Goal: Task Accomplishment & Management: Use online tool/utility

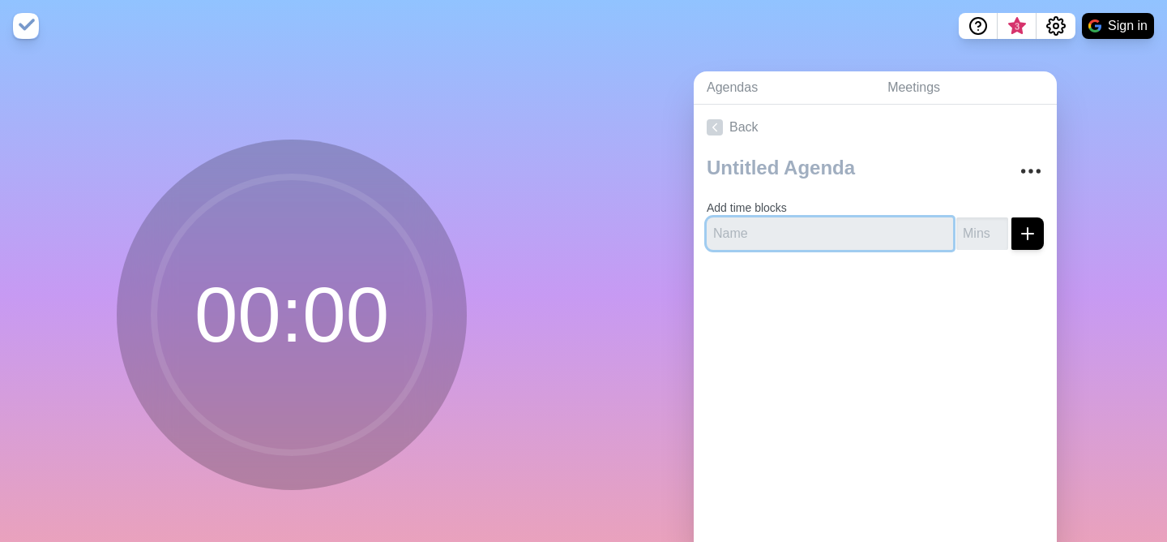
click at [752, 237] on input "text" at bounding box center [830, 233] width 246 height 32
click at [839, 241] on input "do clothes" at bounding box center [830, 233] width 246 height 32
type input "Find plate for spanish"
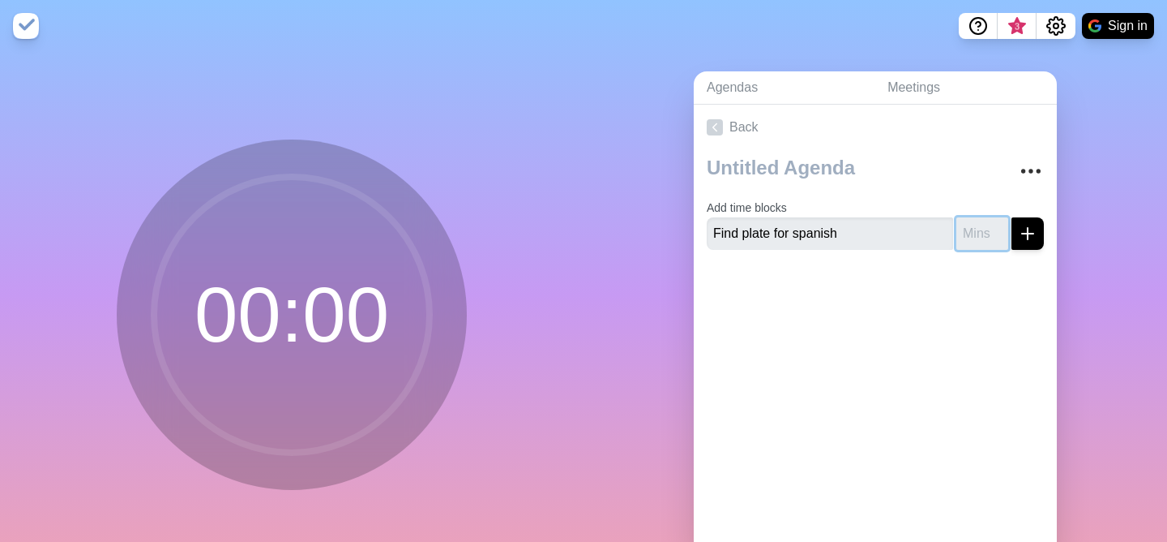
click at [972, 241] on input "number" at bounding box center [983, 233] width 52 height 32
type input "15"
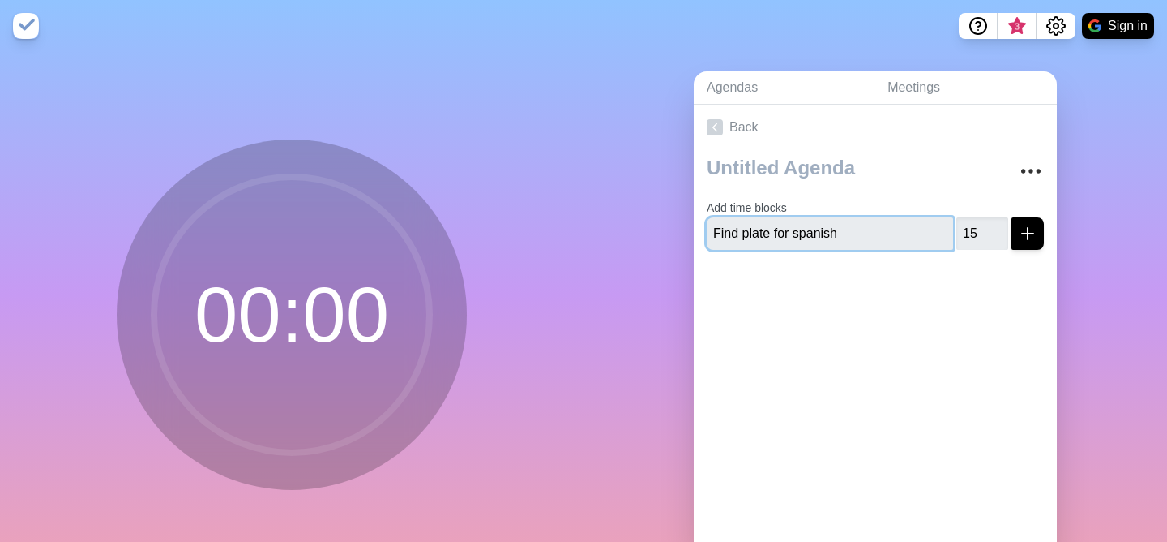
click at [719, 228] on input "Find plate for spanish" at bounding box center [830, 233] width 246 height 32
click at [743, 229] on input "find plate for spanish" at bounding box center [830, 233] width 246 height 32
drag, startPoint x: 743, startPoint y: 229, endPoint x: 821, endPoint y: 229, distance: 77.8
click at [822, 229] on input "find plate for spanish" at bounding box center [830, 233] width 246 height 32
click at [821, 229] on input "find plate for spanish" at bounding box center [830, 233] width 246 height 32
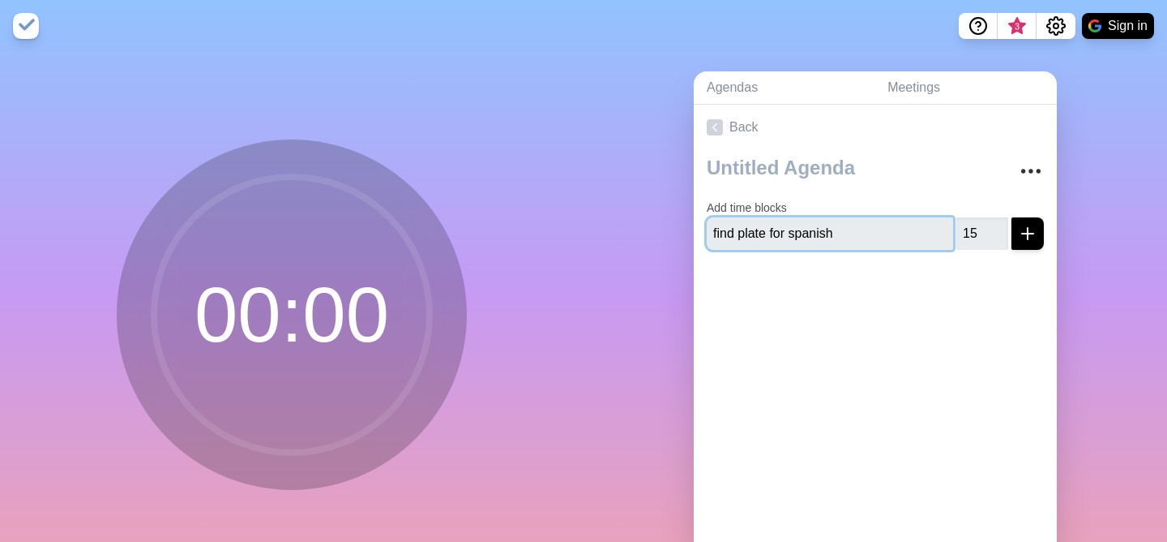
type input "find plate for spanish"
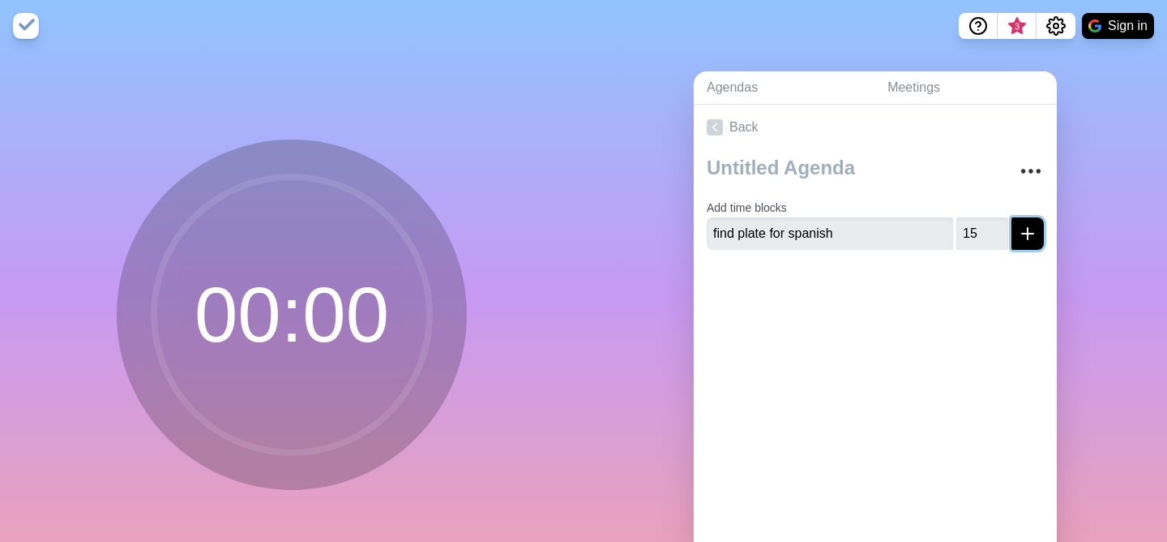
click at [1034, 237] on icon "submit" at bounding box center [1027, 233] width 19 height 19
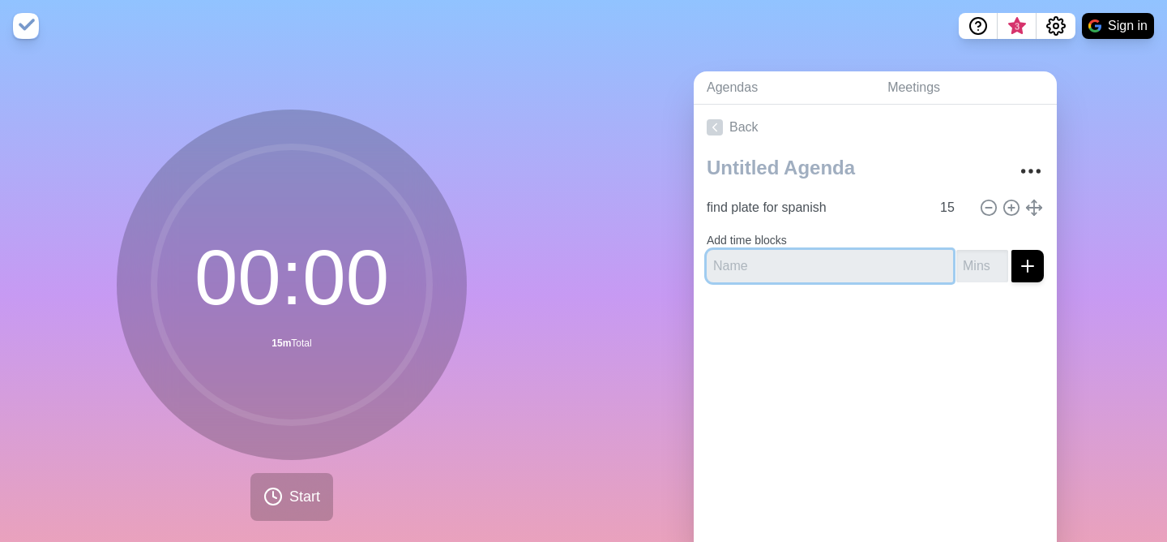
click at [812, 257] on input "text" at bounding box center [830, 266] width 246 height 32
click at [829, 268] on input "text" at bounding box center [830, 266] width 246 height 32
type input "chem homework"
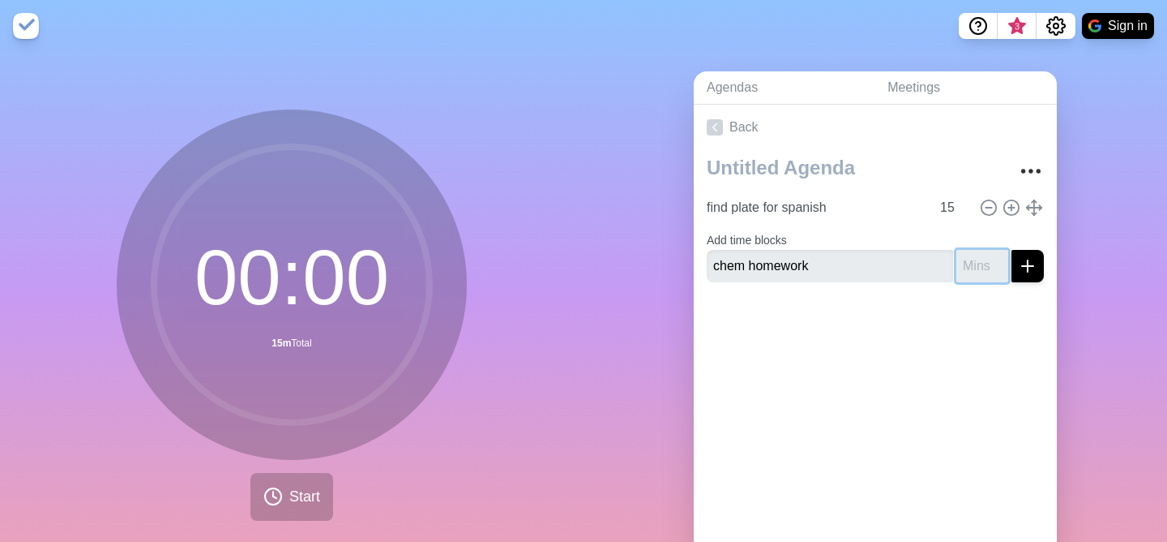
click at [968, 272] on input "number" at bounding box center [983, 266] width 52 height 32
type input "1"
type input "45"
click at [1029, 259] on icon "submit" at bounding box center [1027, 265] width 19 height 19
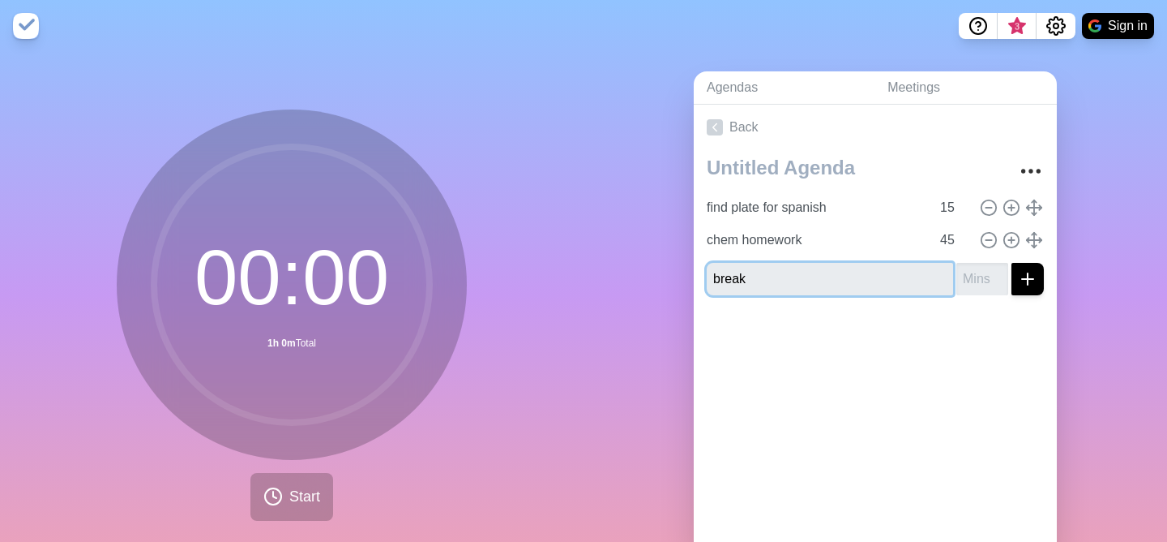
type input "break"
click at [978, 276] on input "number" at bounding box center [983, 279] width 52 height 32
type input "5"
click at [1028, 280] on line "submit" at bounding box center [1028, 278] width 0 height 11
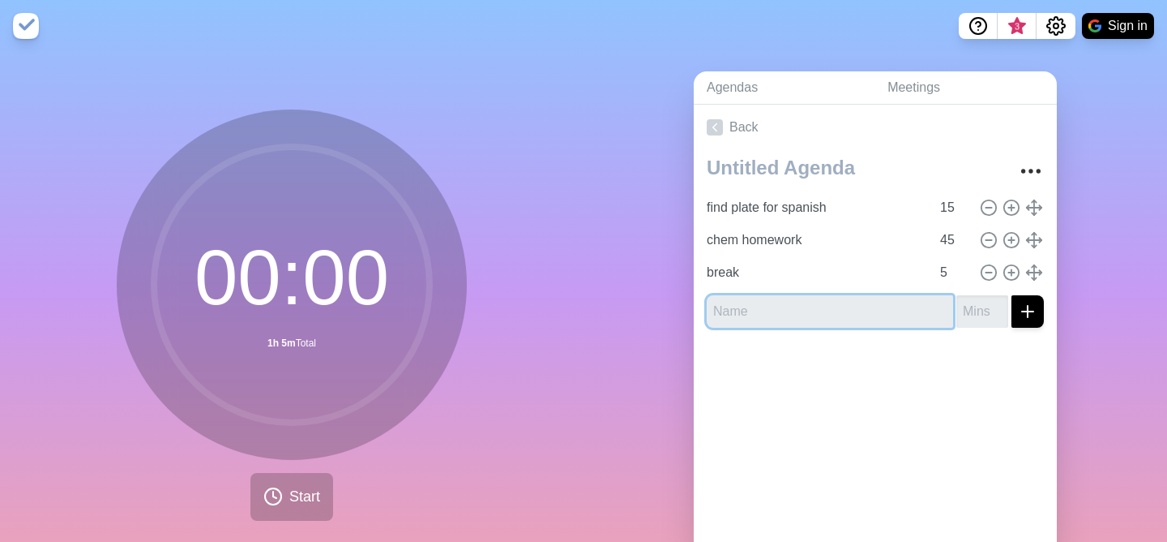
click at [852, 307] on input "text" at bounding box center [830, 311] width 246 height 32
click at [890, 317] on input "text" at bounding box center [830, 311] width 246 height 32
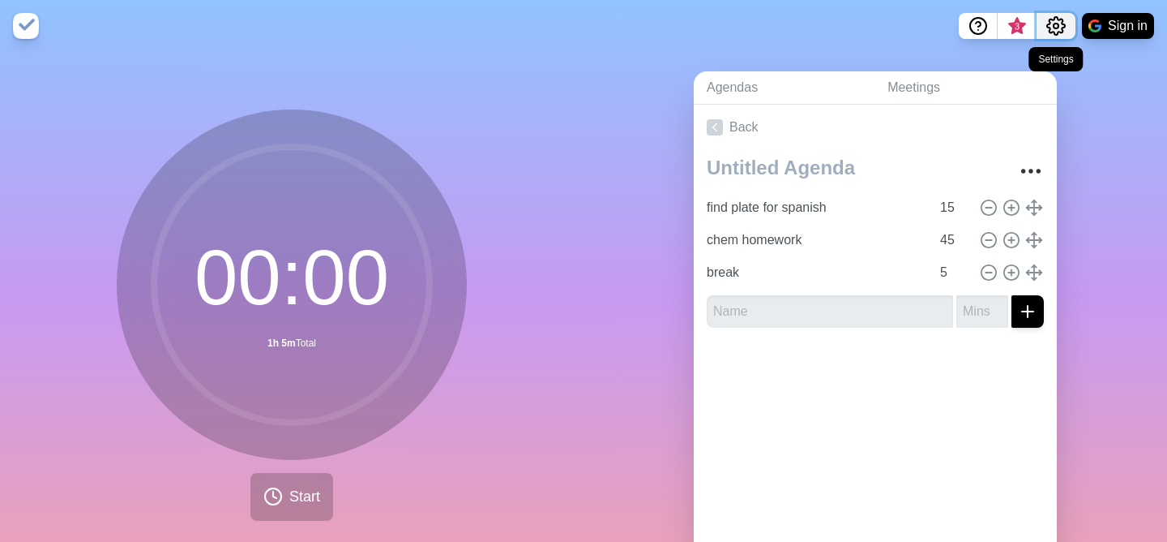
click at [1056, 19] on icon "Settings" at bounding box center [1056, 25] width 19 height 19
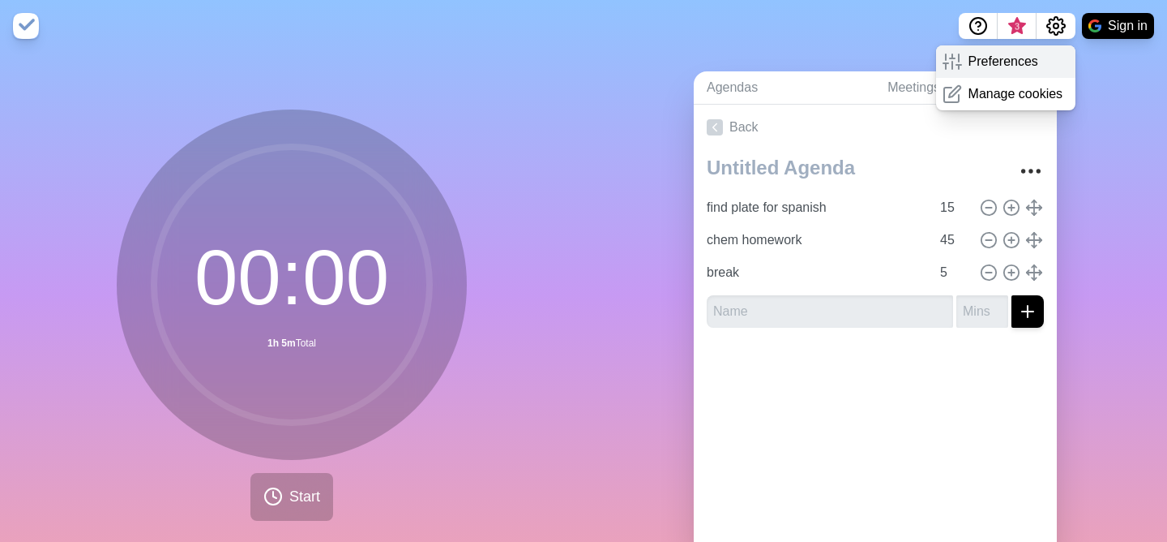
click at [1023, 68] on p "Preferences" at bounding box center [1004, 61] width 70 height 19
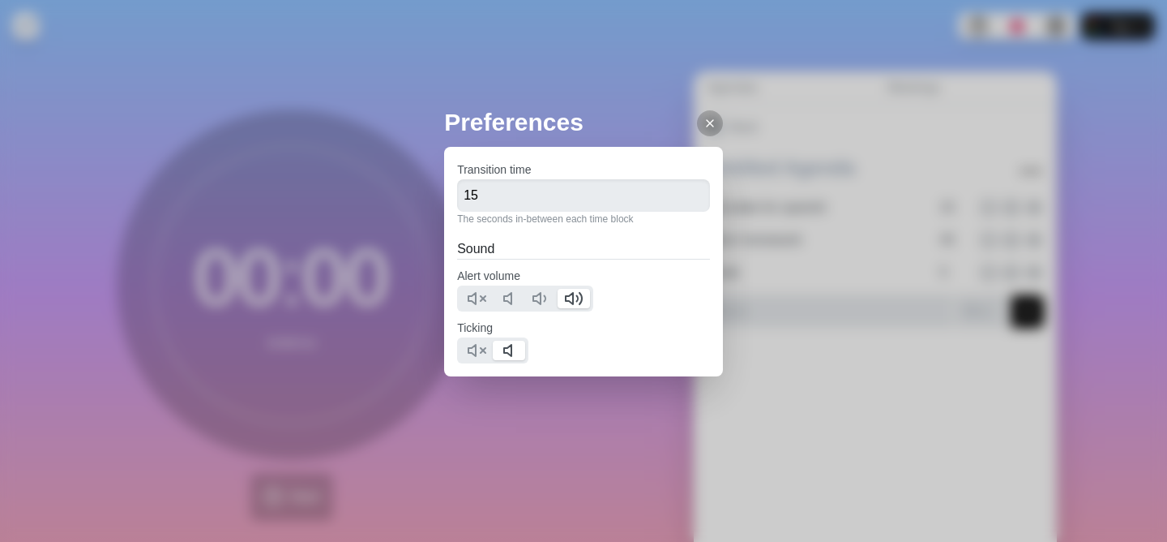
click at [538, 216] on p "The seconds in-between each time block" at bounding box center [583, 219] width 253 height 15
click at [540, 203] on input "15" at bounding box center [583, 195] width 253 height 32
click at [639, 309] on div at bounding box center [583, 298] width 253 height 26
click at [483, 343] on icon at bounding box center [476, 349] width 19 height 19
click at [697, 128] on div at bounding box center [710, 123] width 26 height 26
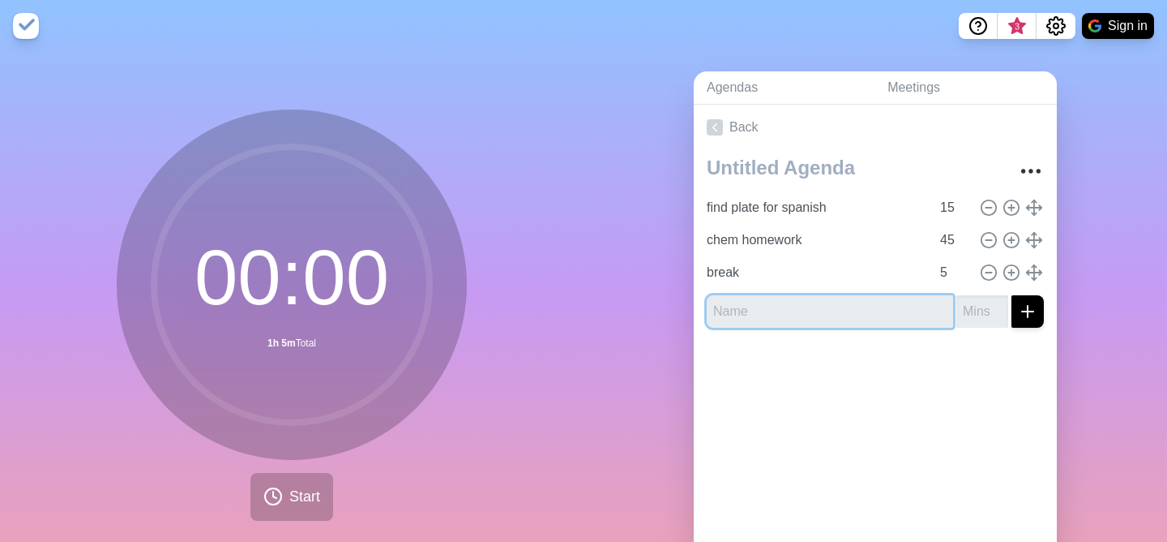
click at [752, 318] on input "text" at bounding box center [830, 311] width 246 height 32
drag, startPoint x: 927, startPoint y: 306, endPoint x: 703, endPoint y: 304, distance: 223.8
click at [703, 304] on div "find plate for spanish 15 chem homework 45 break 5 chem labs" at bounding box center [875, 245] width 363 height 191
click at [747, 306] on input "prep of [GEOGRAPHIC_DATA]" at bounding box center [830, 311] width 246 height 32
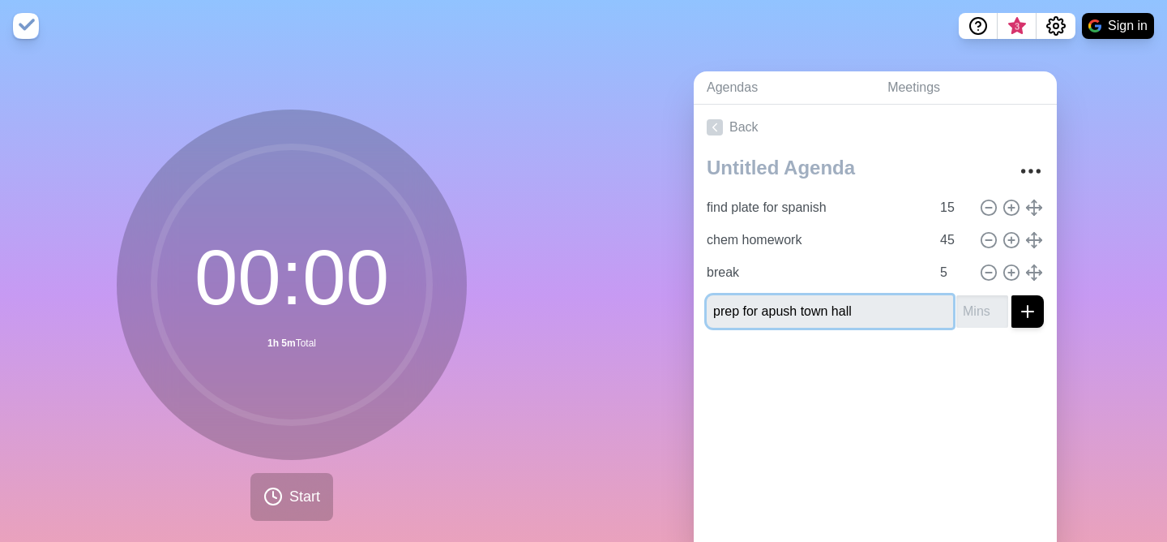
type input "prep for apush town hall"
click at [974, 311] on input "number" at bounding box center [983, 311] width 52 height 32
click at [980, 310] on input "20" at bounding box center [983, 311] width 52 height 32
type input "25"
click at [1032, 311] on line "submit" at bounding box center [1027, 311] width 11 height 0
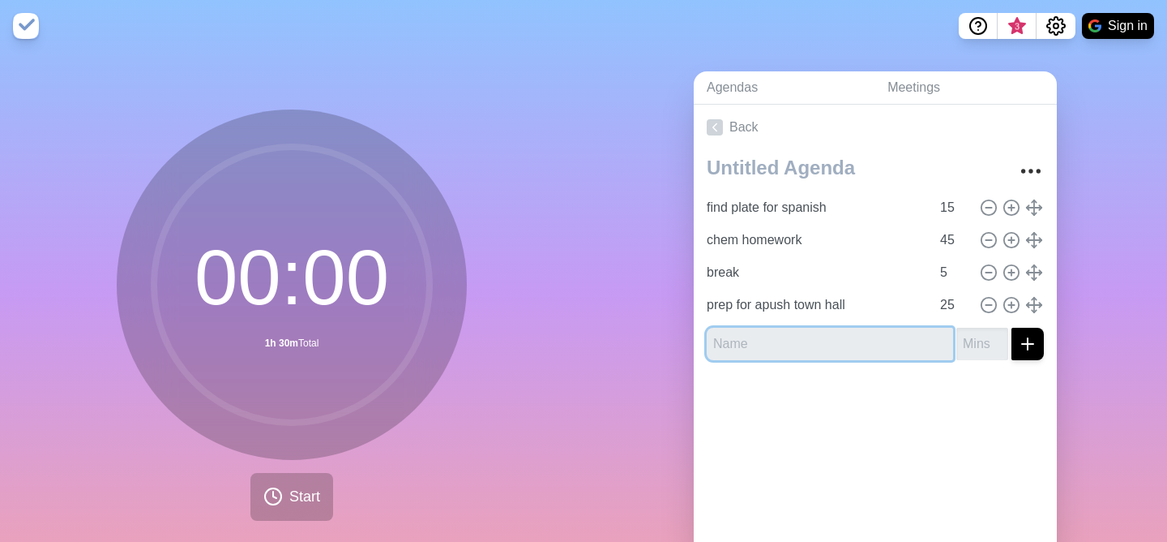
click at [867, 340] on input "text" at bounding box center [830, 344] width 246 height 32
type input "chem labs"
click at [973, 336] on input "number" at bounding box center [983, 344] width 52 height 32
type input "1"
type input "6"
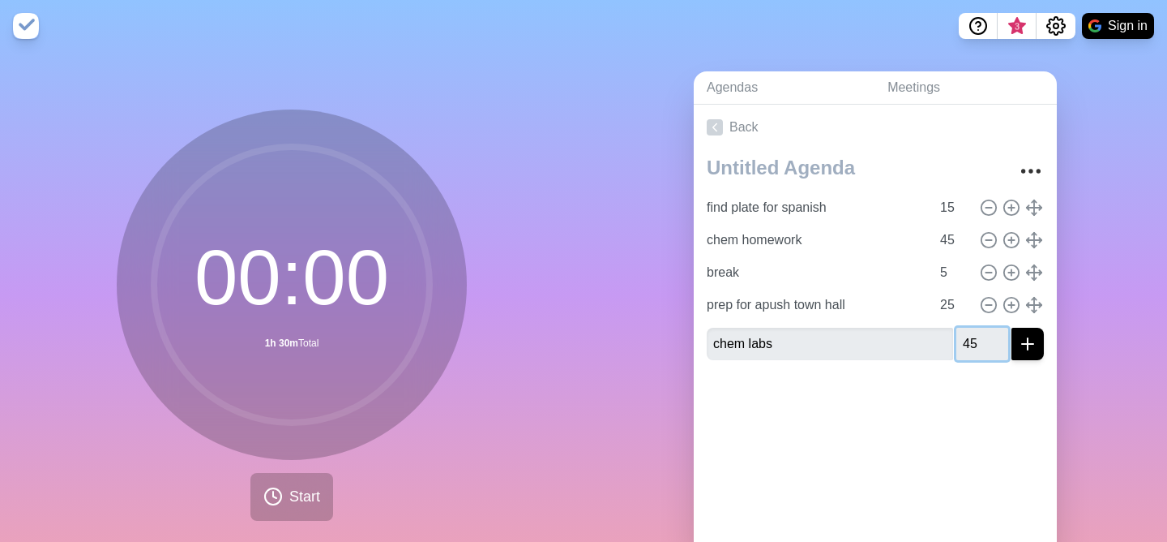
type input "45"
click at [1033, 349] on icon "submit" at bounding box center [1027, 343] width 19 height 19
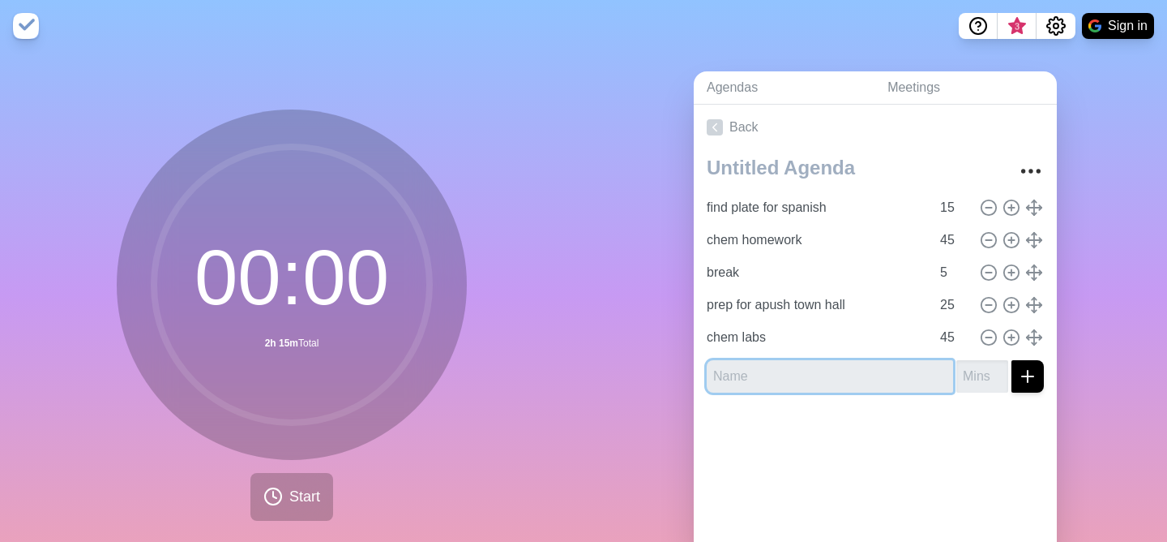
type input "c"
type input "h"
type input "o"
type input "workout"
click at [986, 379] on input "number" at bounding box center [983, 376] width 52 height 32
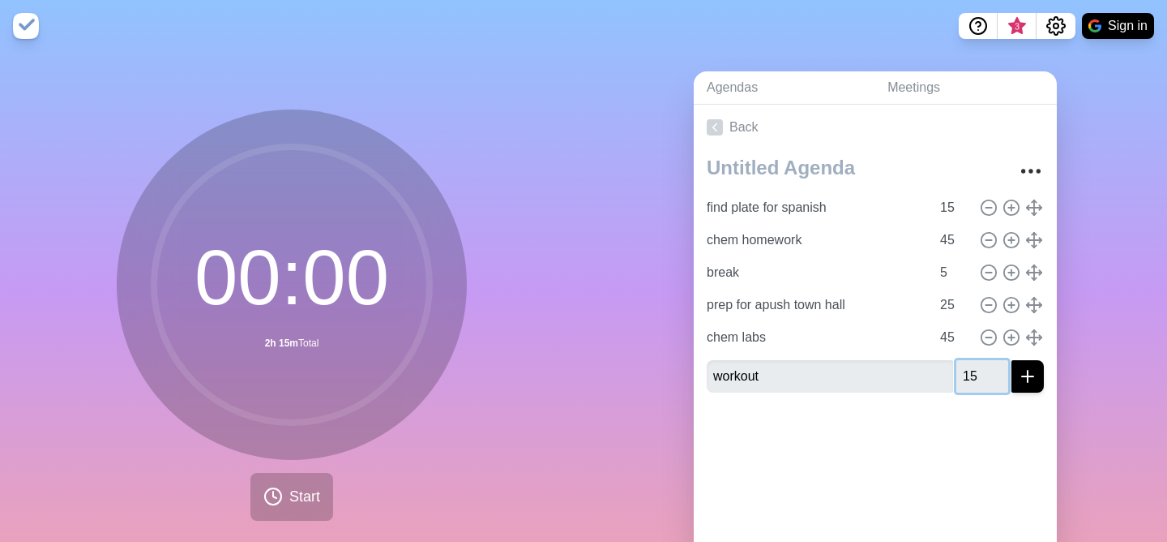
type input "15"
click at [1030, 380] on icon "submit" at bounding box center [1027, 375] width 19 height 19
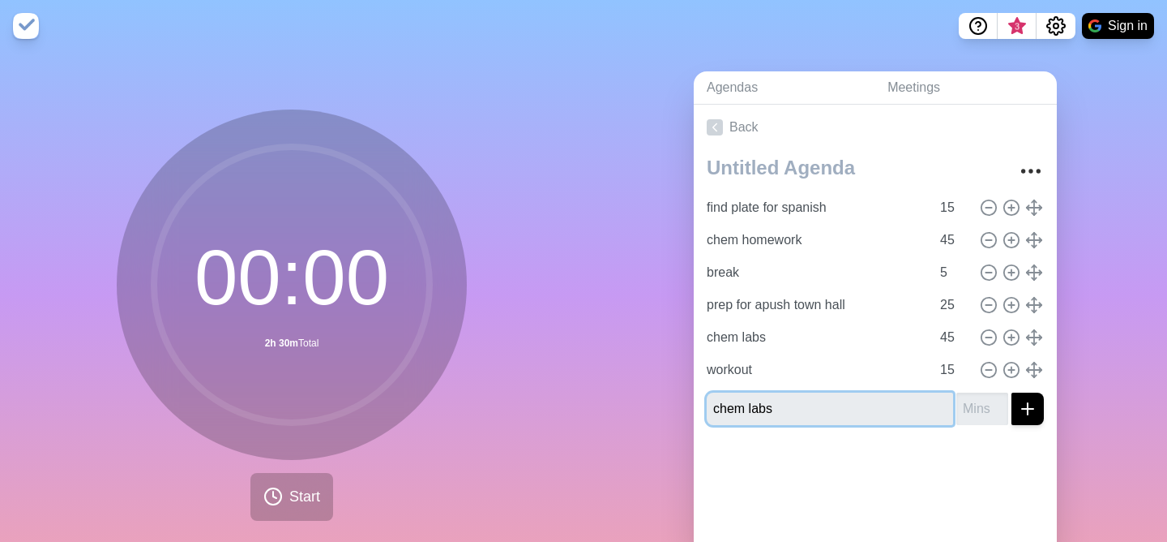
type input "chem labs"
click at [974, 401] on input "number" at bounding box center [983, 408] width 52 height 32
type input "45"
click at [1021, 406] on icon "submit" at bounding box center [1027, 408] width 19 height 19
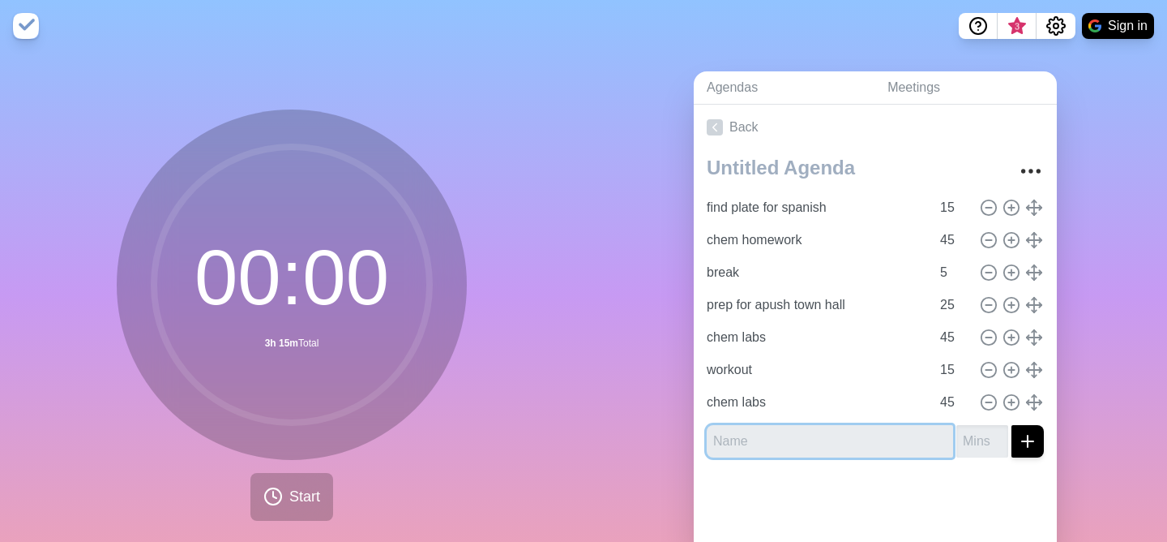
click at [827, 441] on input "text" at bounding box center [830, 441] width 246 height 32
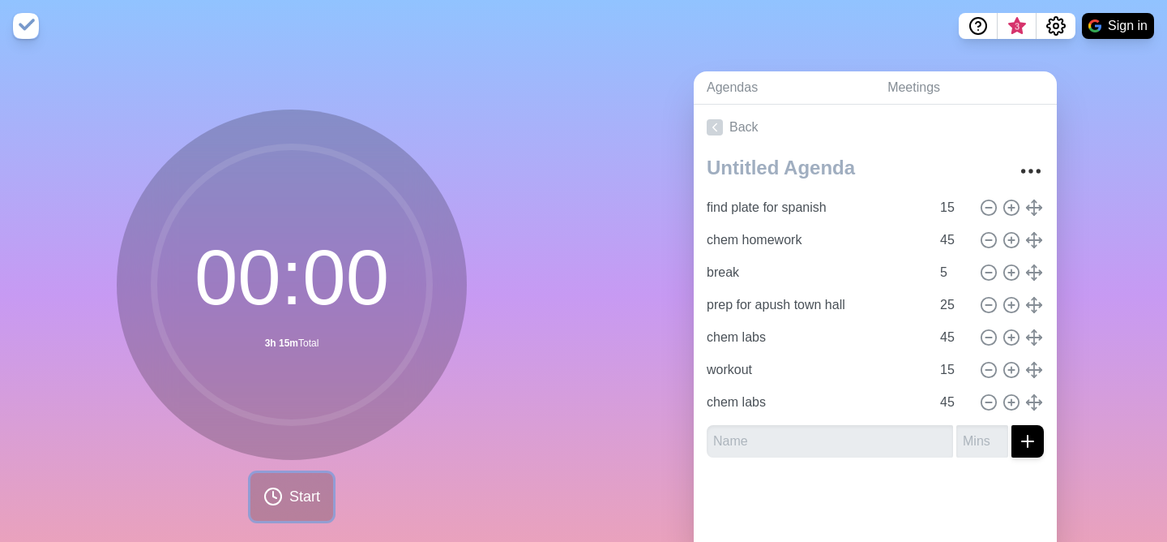
click at [276, 503] on circle at bounding box center [273, 496] width 16 height 16
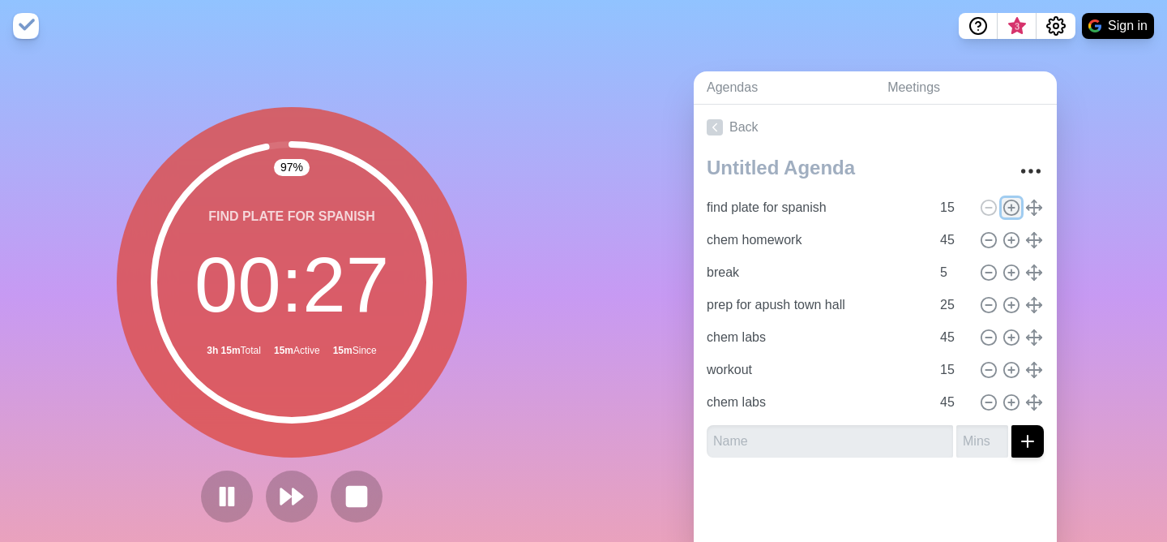
click at [1009, 208] on icon at bounding box center [1012, 208] width 18 height 18
type input "find plate for spanish"
type input "15"
type input "chem homework"
type input "45"
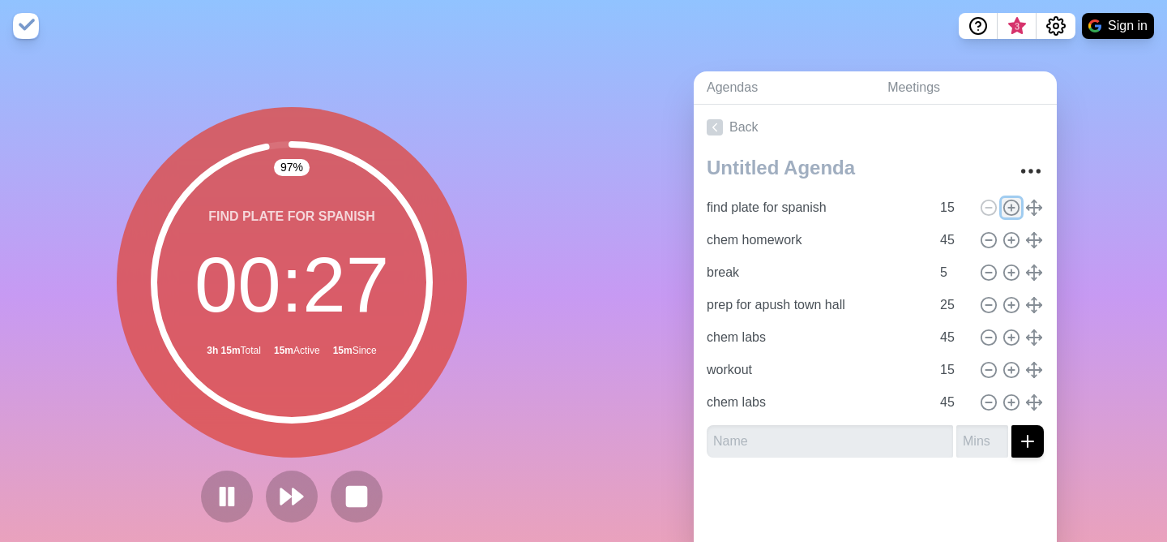
type input "break"
type input "5"
type input "prep for apush town hall"
type input "25"
type input "chem labs"
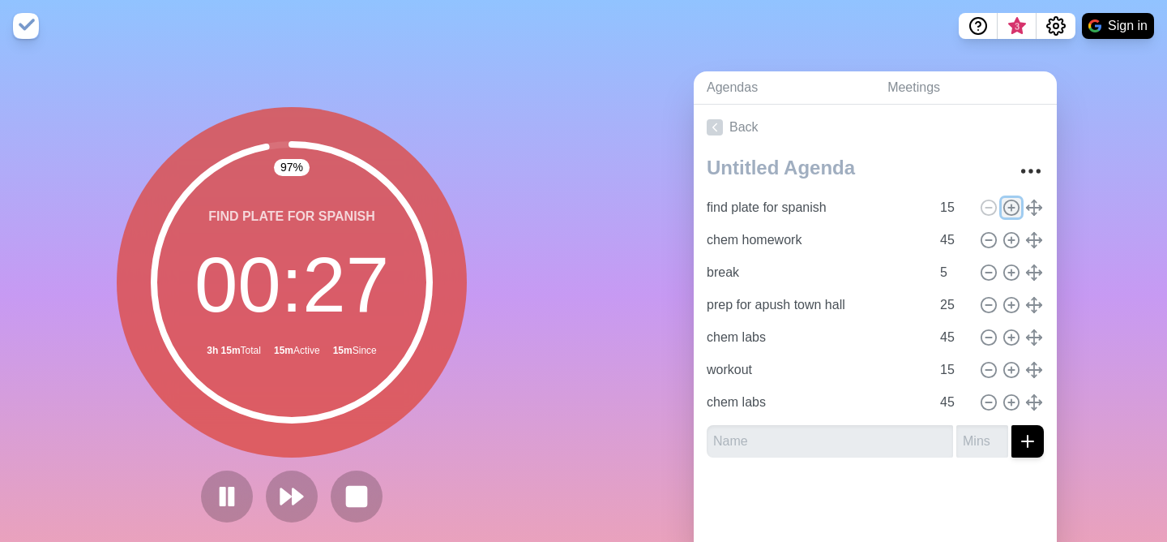
type input "45"
type input "workout"
type input "15"
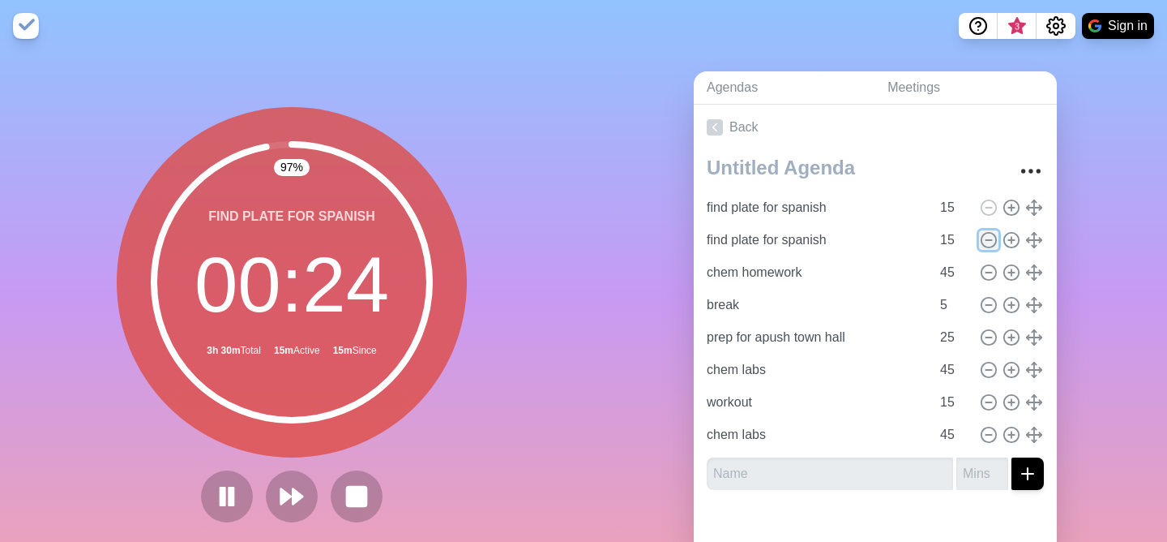
click at [984, 244] on circle at bounding box center [989, 240] width 15 height 15
type input "chem homework"
type input "45"
type input "break"
type input "5"
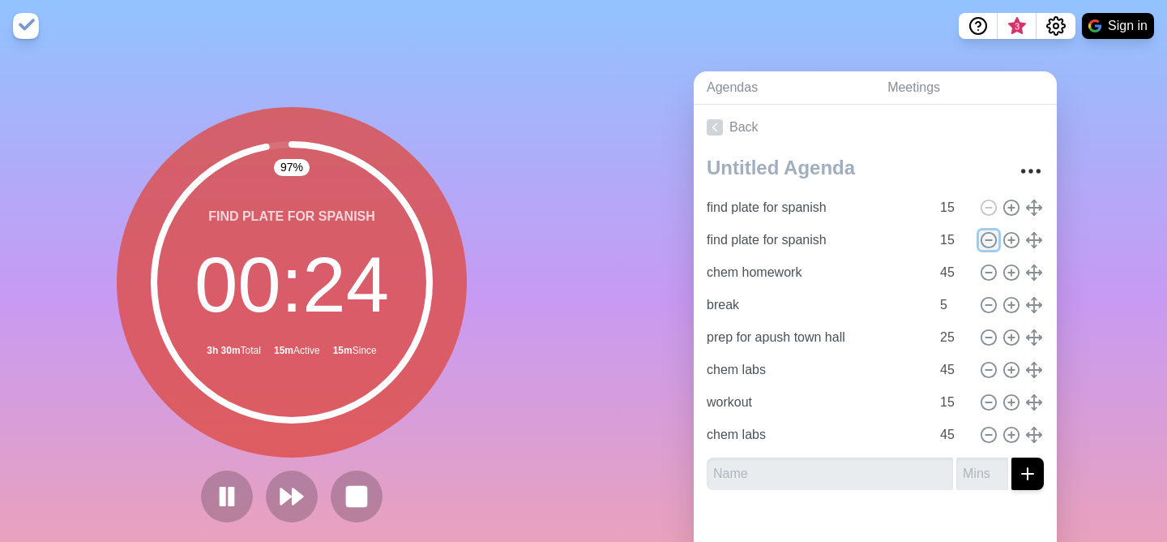
type input "prep for apush town hall"
type input "25"
type input "chem labs"
type input "45"
type input "workout"
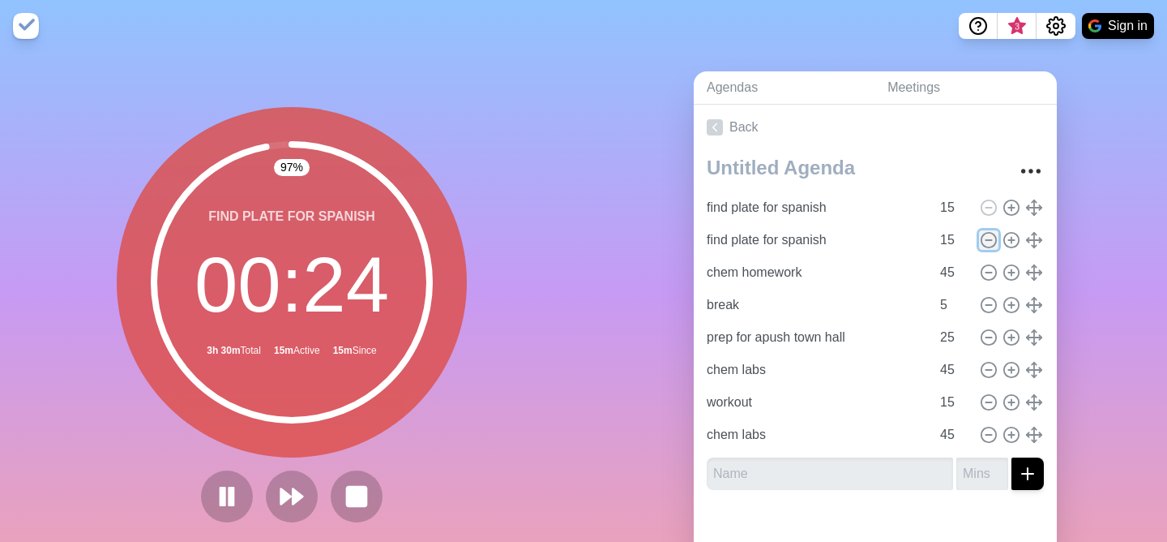
type input "15"
type input "chem labs"
type input "45"
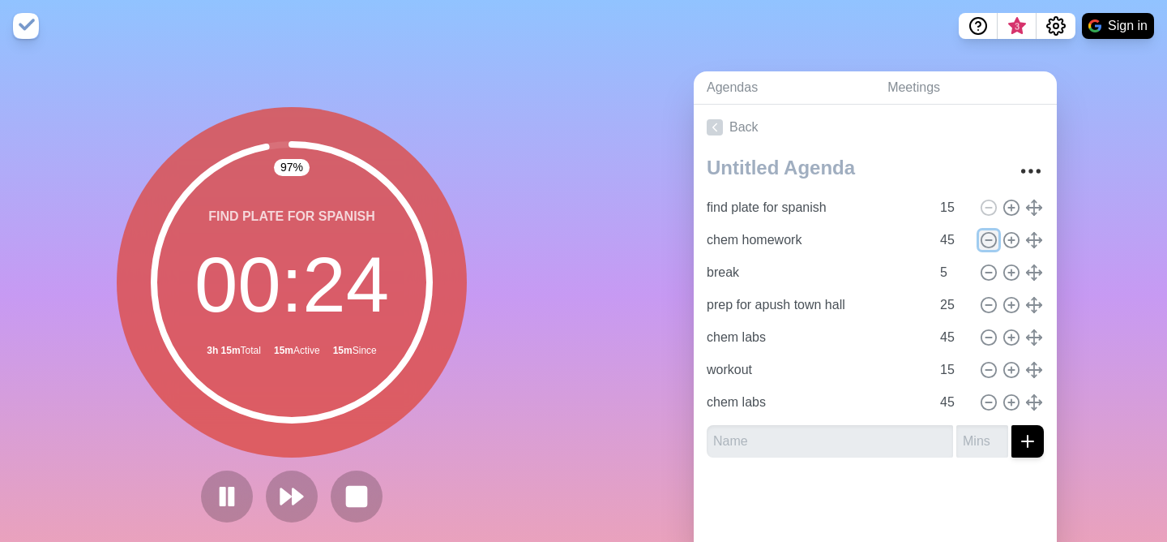
click at [984, 244] on circle at bounding box center [989, 240] width 15 height 15
type input "break"
type input "5"
type input "prep for apush town hall"
type input "25"
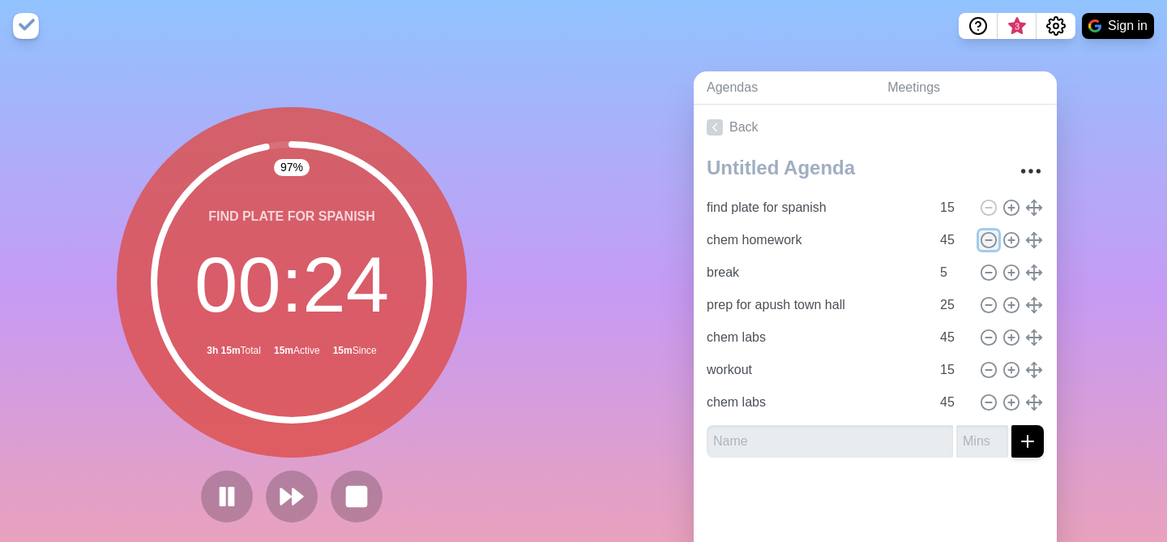
type input "chem labs"
type input "45"
type input "workout"
type input "15"
type input "chem labs"
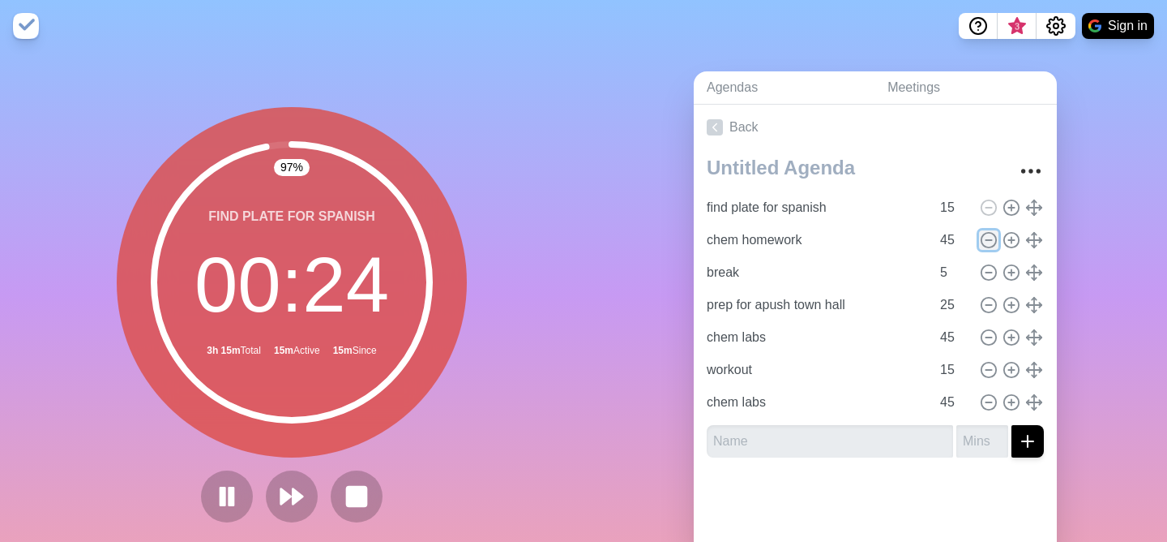
type input "45"
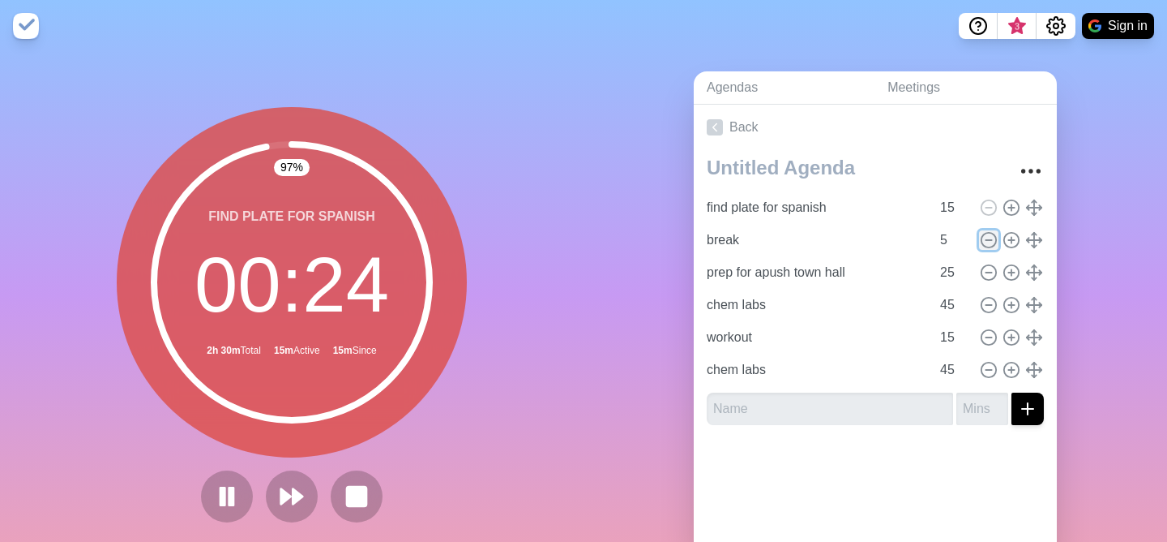
click at [984, 244] on circle at bounding box center [989, 240] width 15 height 15
type input "prep for apush town hall"
type input "25"
type input "chem labs"
type input "45"
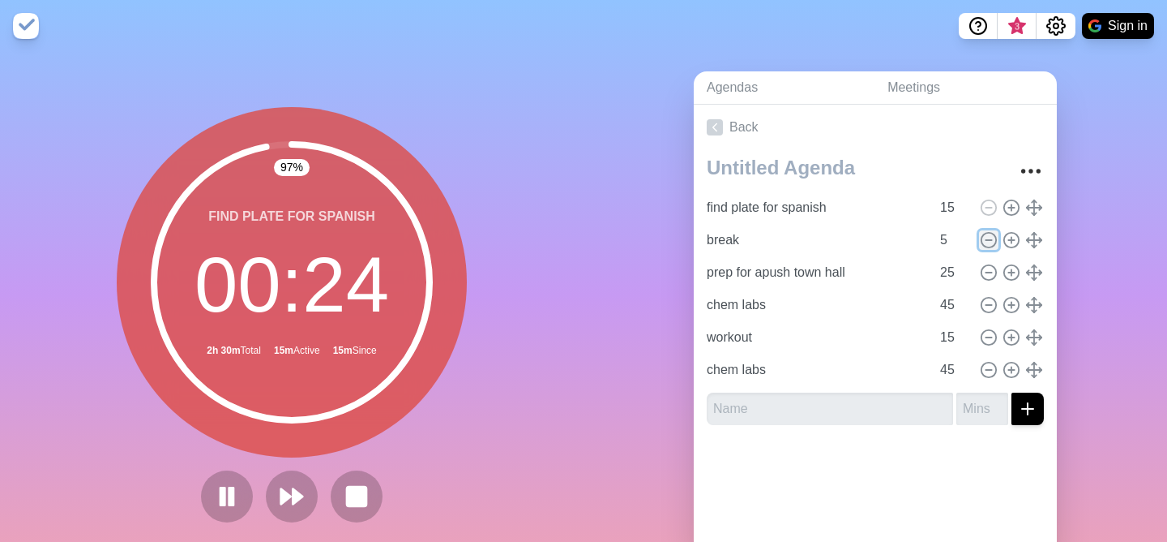
type input "workout"
type input "15"
type input "chem labs"
type input "45"
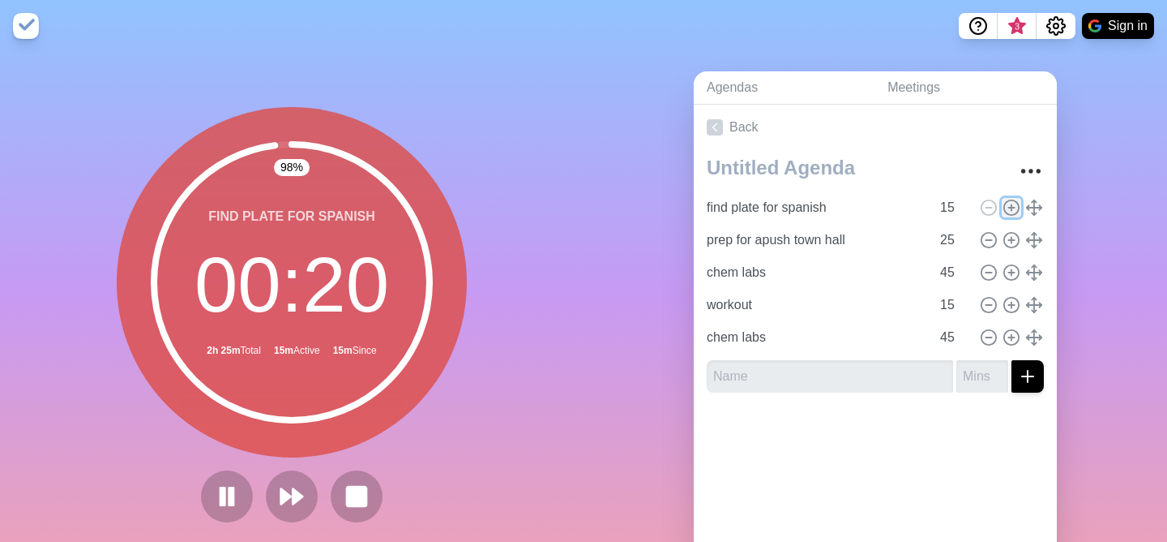
click at [1014, 209] on icon at bounding box center [1012, 208] width 18 height 18
type input "find plate for spanish"
type input "15"
type input "prep for apush town hall"
type input "25"
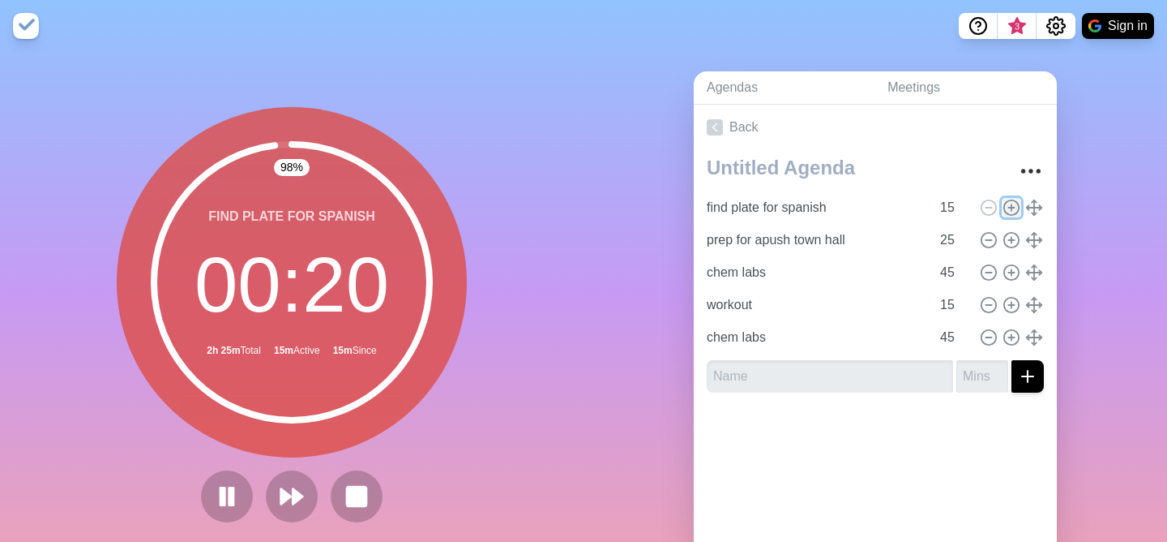
type input "chem labs"
type input "45"
type input "workout"
type input "15"
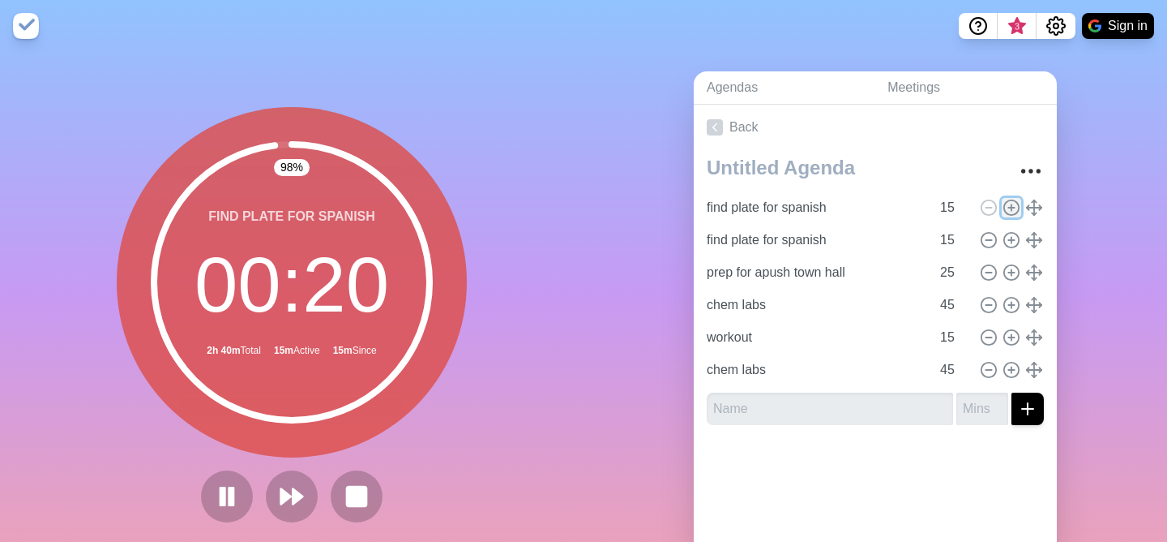
click at [1014, 209] on icon at bounding box center [1012, 208] width 18 height 18
type input "find plate for spanish"
type input "15"
type input "prep for apush town hall"
type input "25"
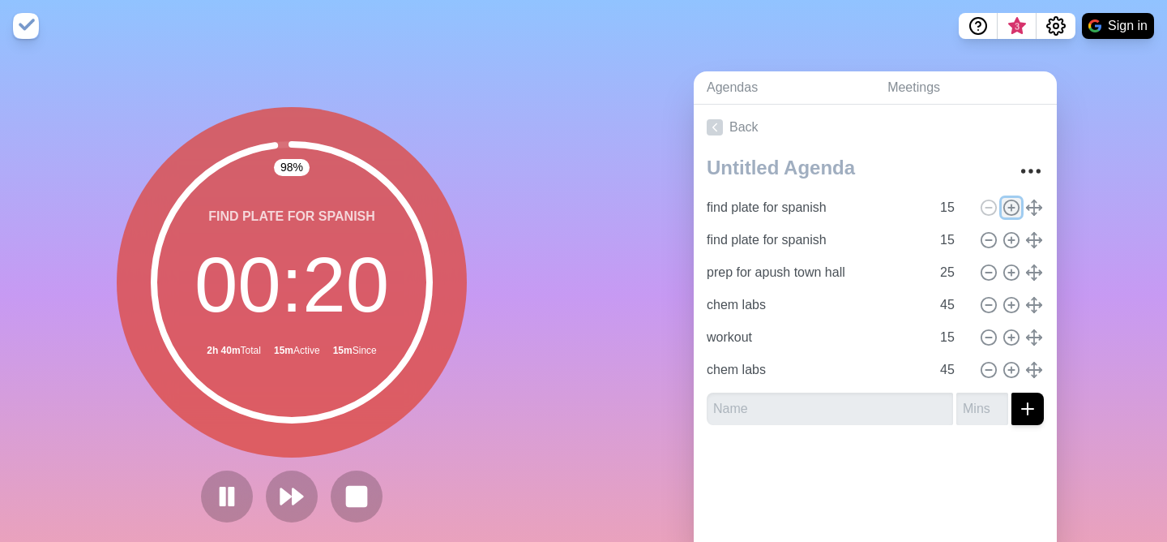
type input "chem labs"
type input "45"
type input "workout"
type input "15"
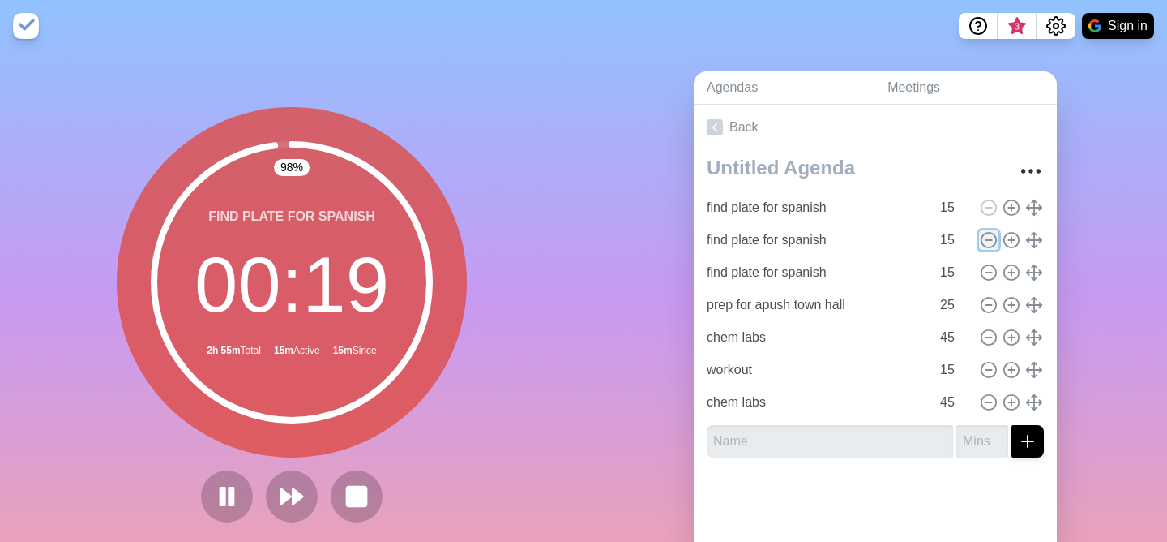
click at [989, 242] on icon at bounding box center [989, 240] width 18 height 18
type input "prep for apush town hall"
type input "25"
type input "chem labs"
type input "45"
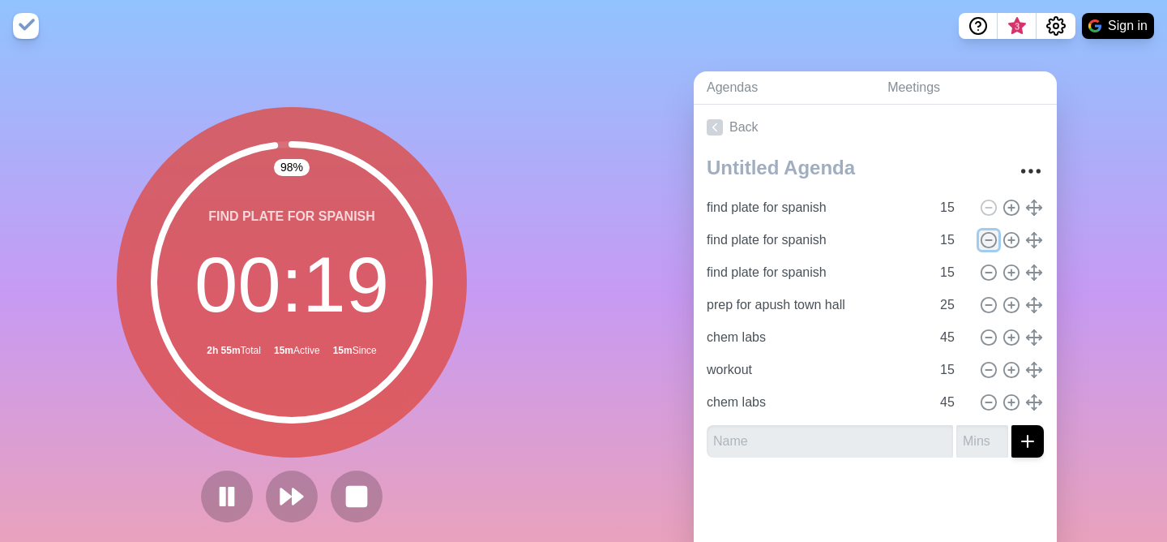
type input "workout"
type input "15"
type input "chem labs"
type input "45"
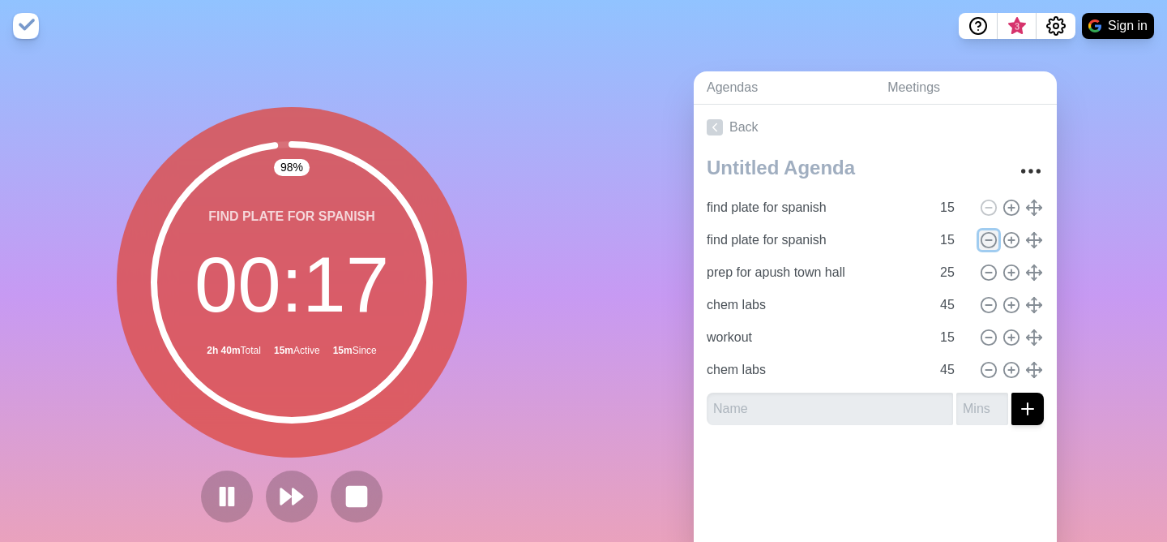
click at [989, 242] on icon at bounding box center [989, 240] width 18 height 18
type input "prep for apush town hall"
type input "25"
type input "chem labs"
type input "45"
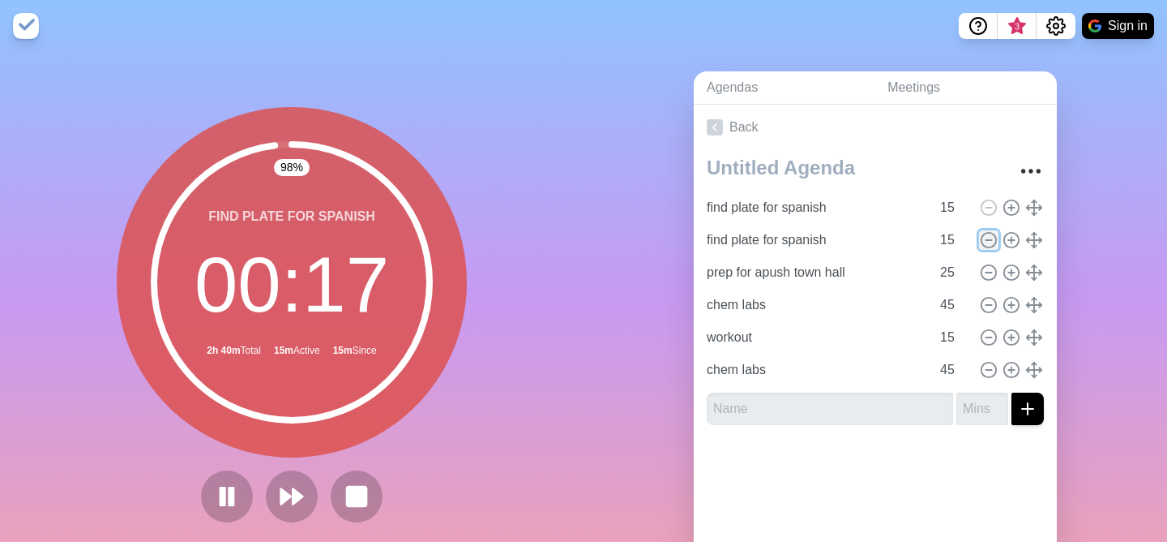
type input "workout"
type input "15"
type input "chem labs"
type input "45"
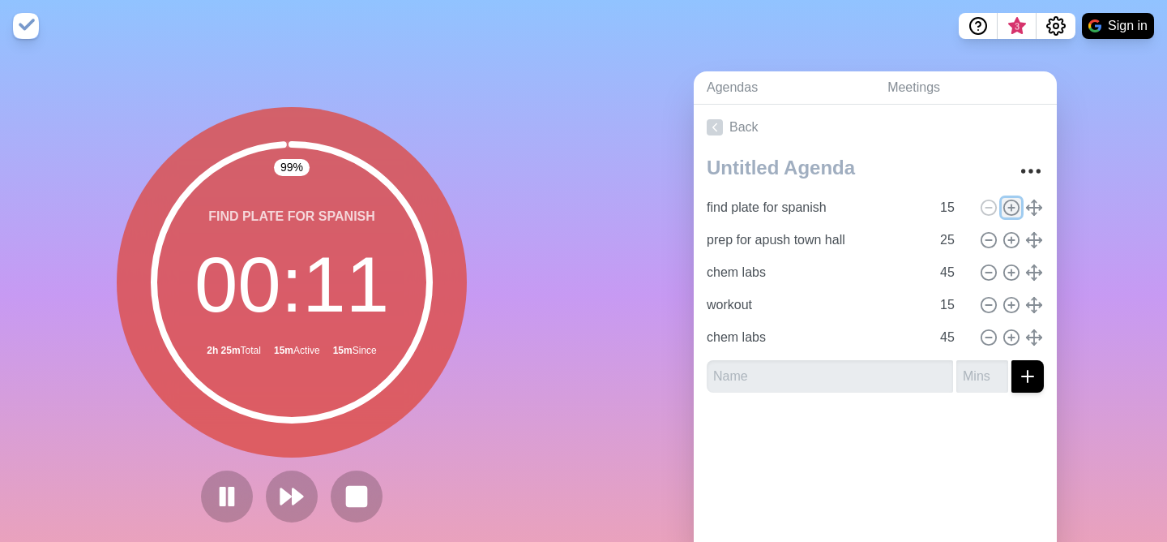
click at [1012, 212] on icon at bounding box center [1012, 208] width 18 height 18
type input "find plate for spanish"
type input "15"
type input "prep for apush town hall"
type input "25"
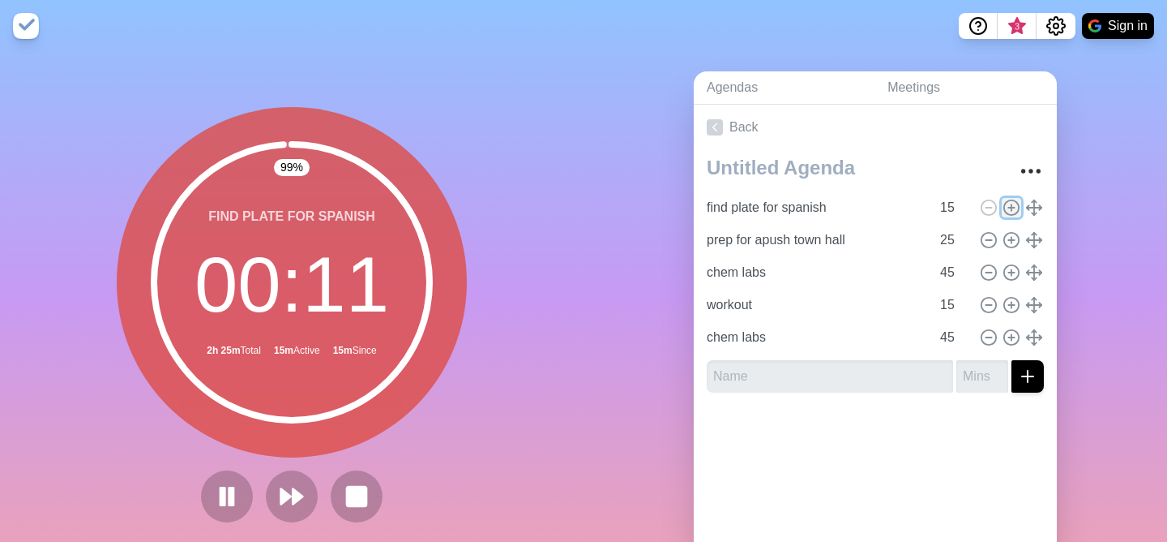
type input "chem labs"
type input "45"
type input "workout"
type input "15"
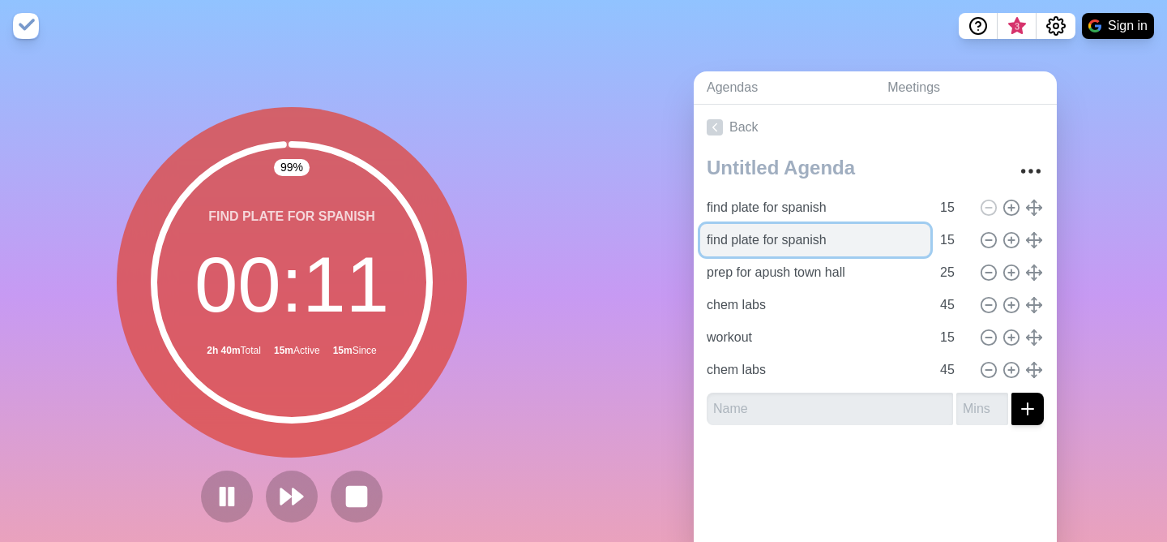
click at [794, 231] on input "find plate for spanish" at bounding box center [815, 240] width 230 height 32
type input "chem"
type input "find plate for spanish"
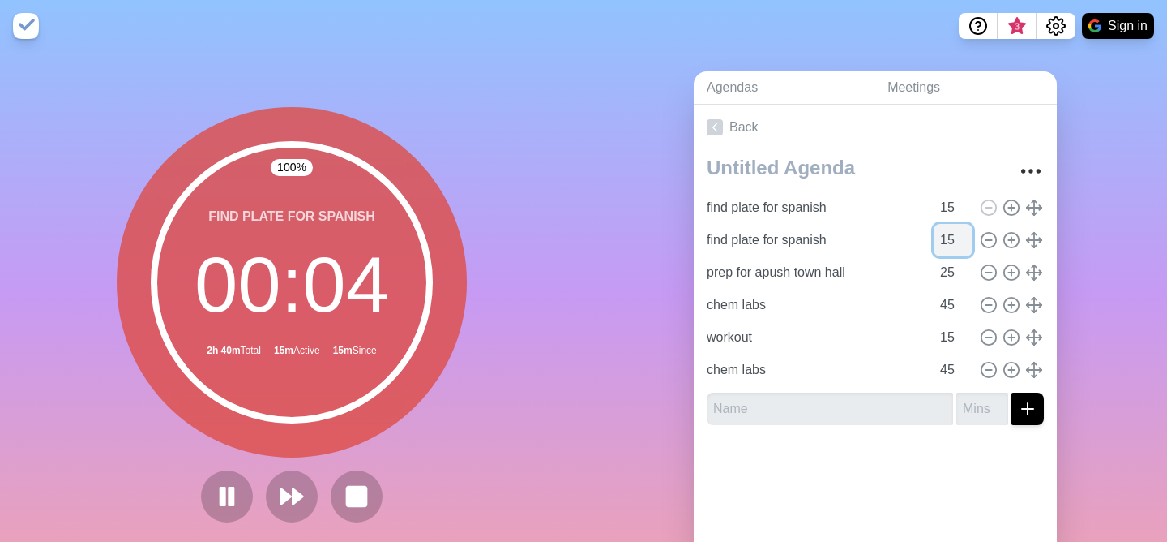
click at [953, 238] on input "15" at bounding box center [953, 240] width 39 height 32
type input "10"
click at [1005, 239] on icon at bounding box center [1012, 240] width 18 height 18
type input "find plate for spanish"
type input "10"
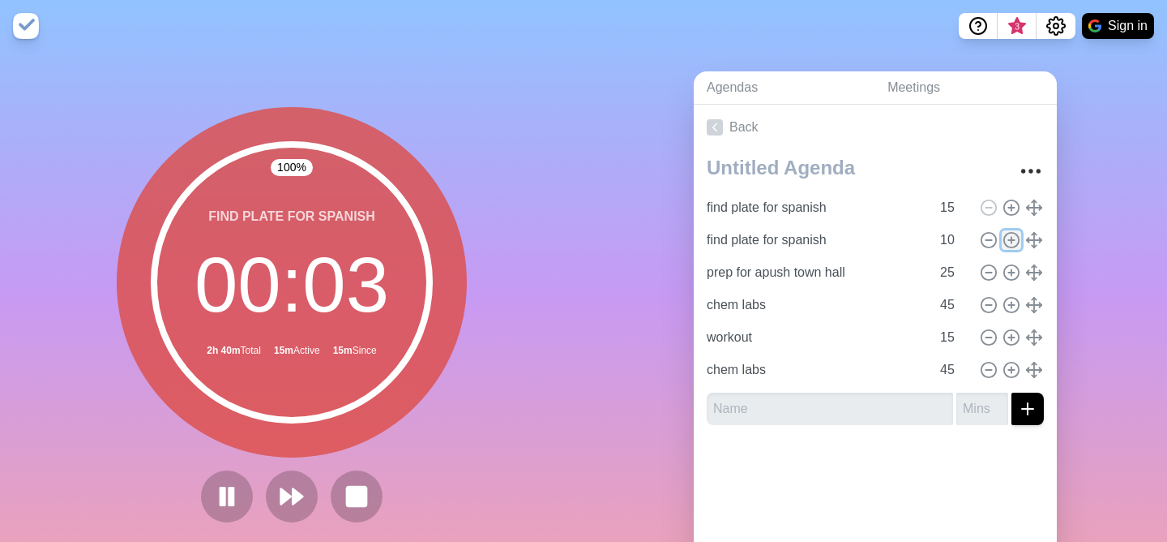
type input "prep for apush town hall"
type input "25"
type input "chem labs"
type input "45"
type input "workout"
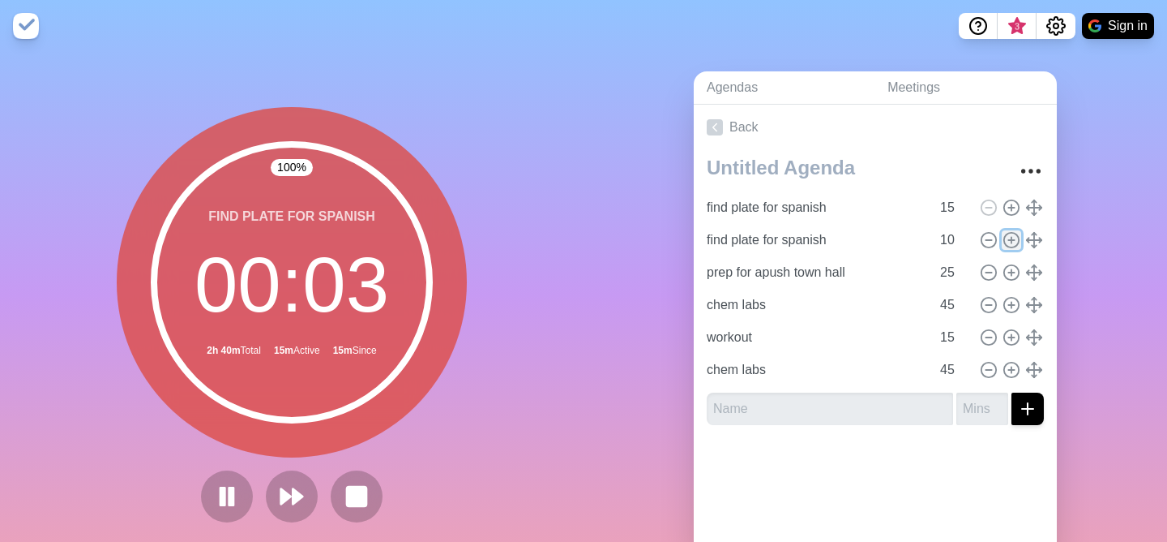
type input "15"
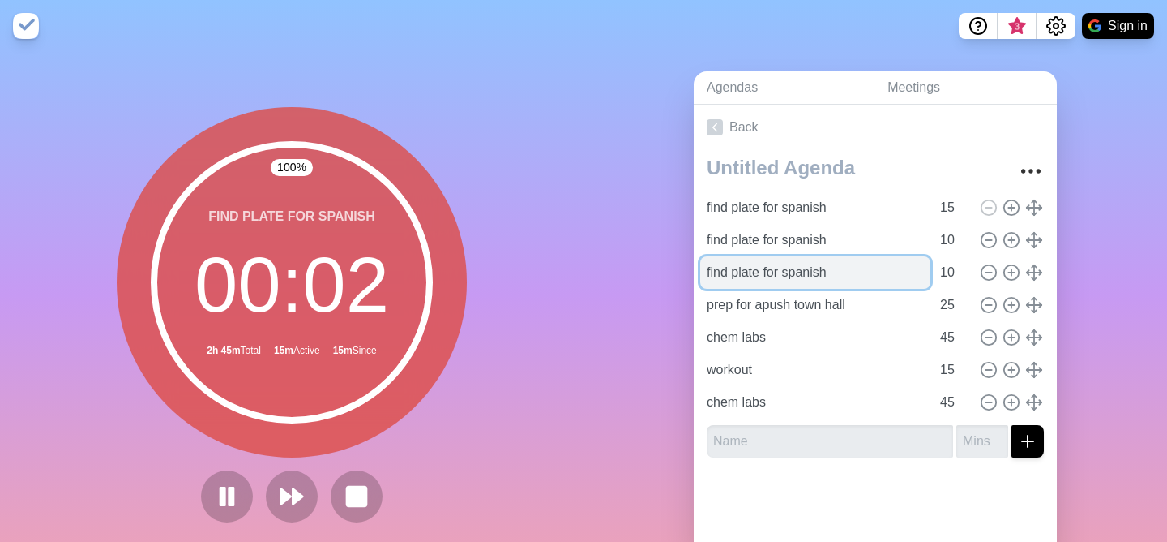
click at [800, 274] on input "find plate for spanish" at bounding box center [815, 272] width 230 height 32
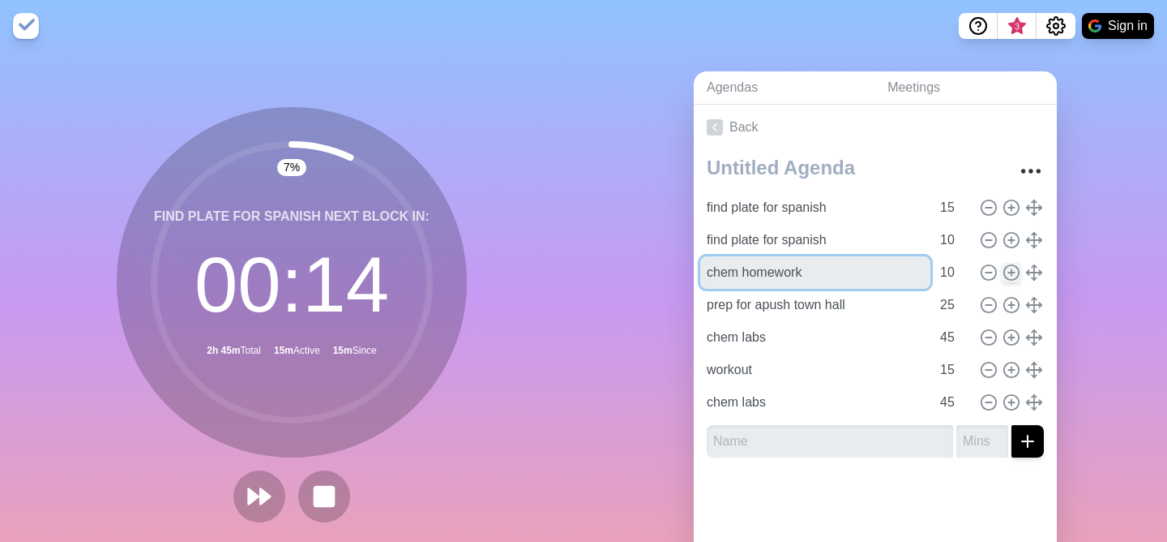
type input "chem homework"
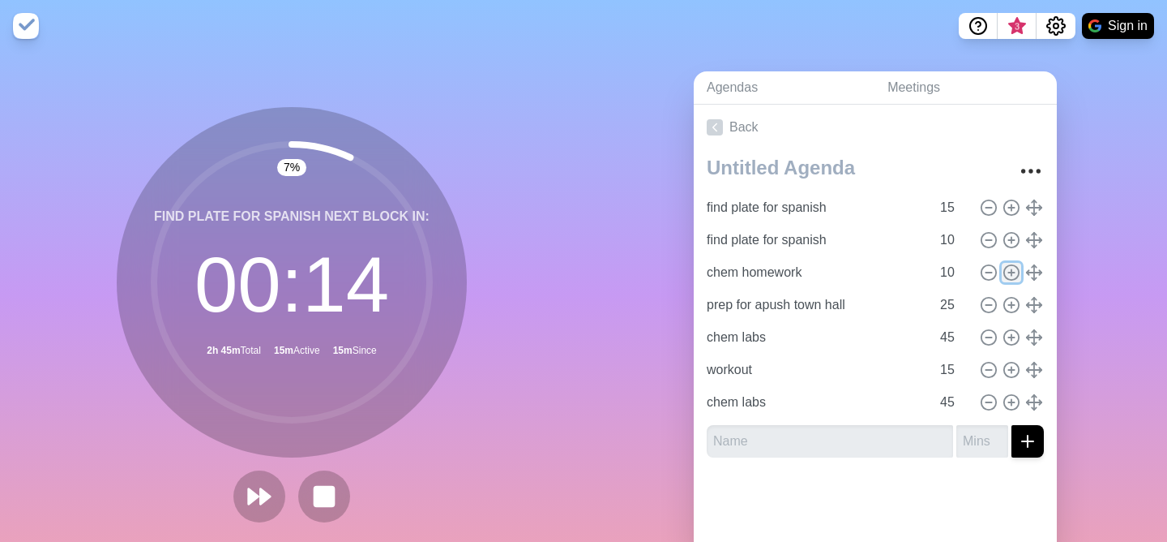
click at [1012, 269] on icon at bounding box center [1012, 272] width 18 height 18
type input "chem homework"
type input "10"
type input "prep for apush town hall"
type input "25"
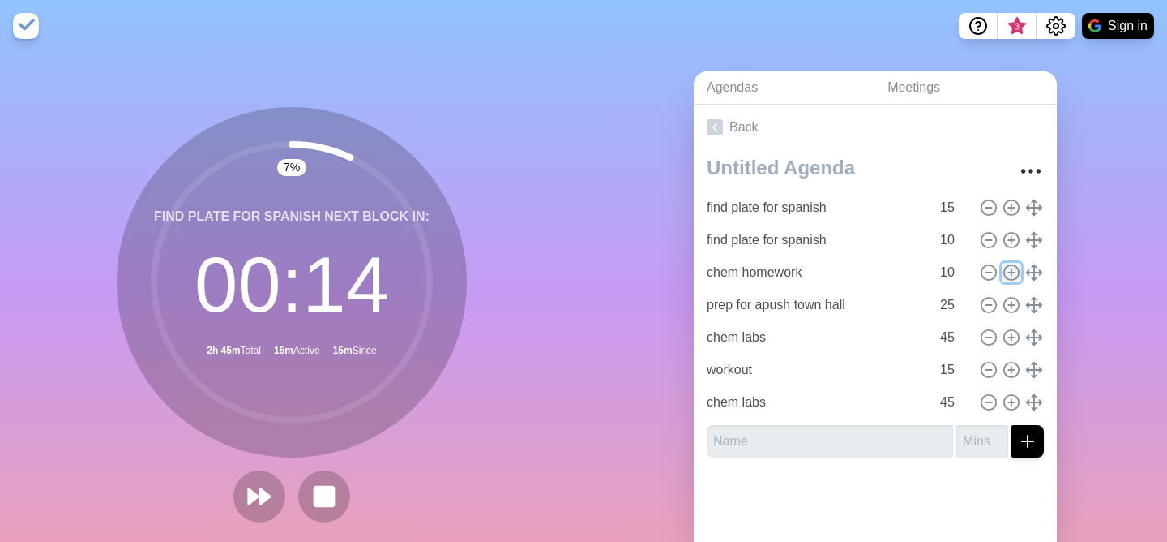
type input "chem labs"
type input "45"
type input "workout"
type input "15"
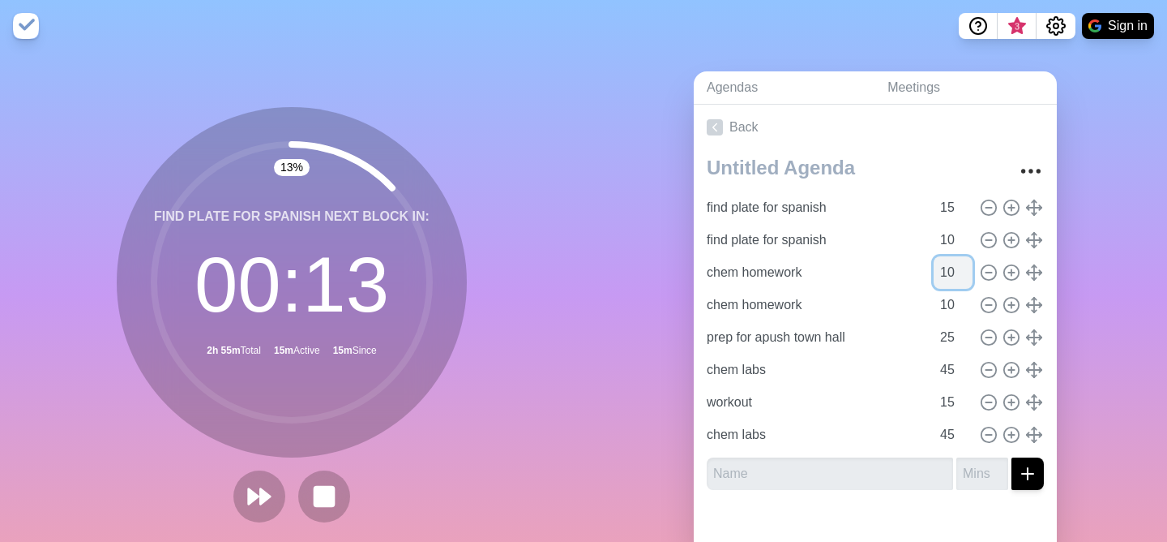
click at [956, 268] on input "10" at bounding box center [953, 272] width 39 height 32
type input "1"
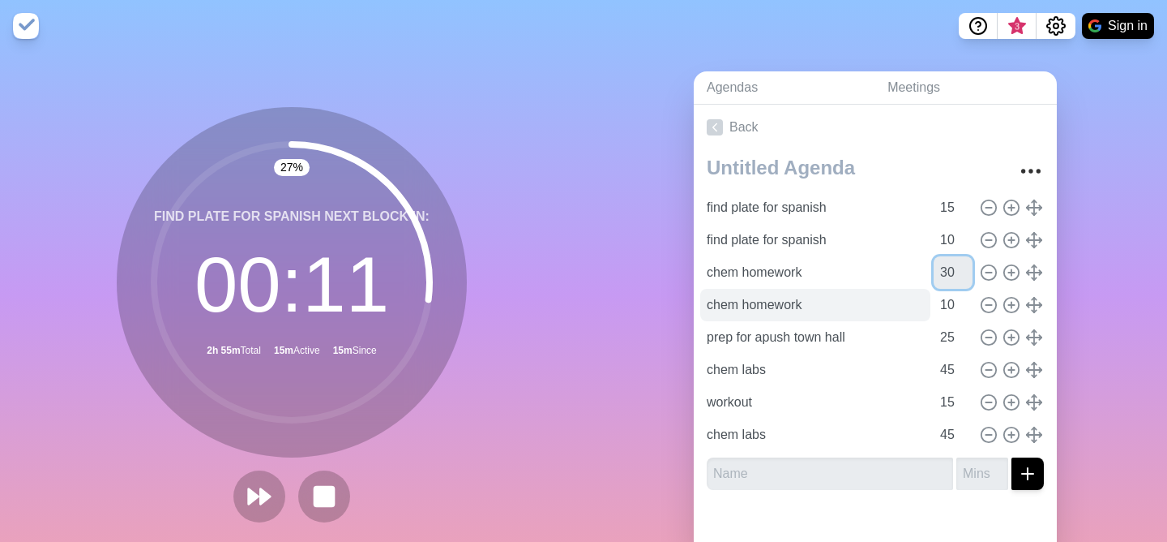
type input "30"
click at [837, 306] on input "chem homework" at bounding box center [815, 305] width 230 height 32
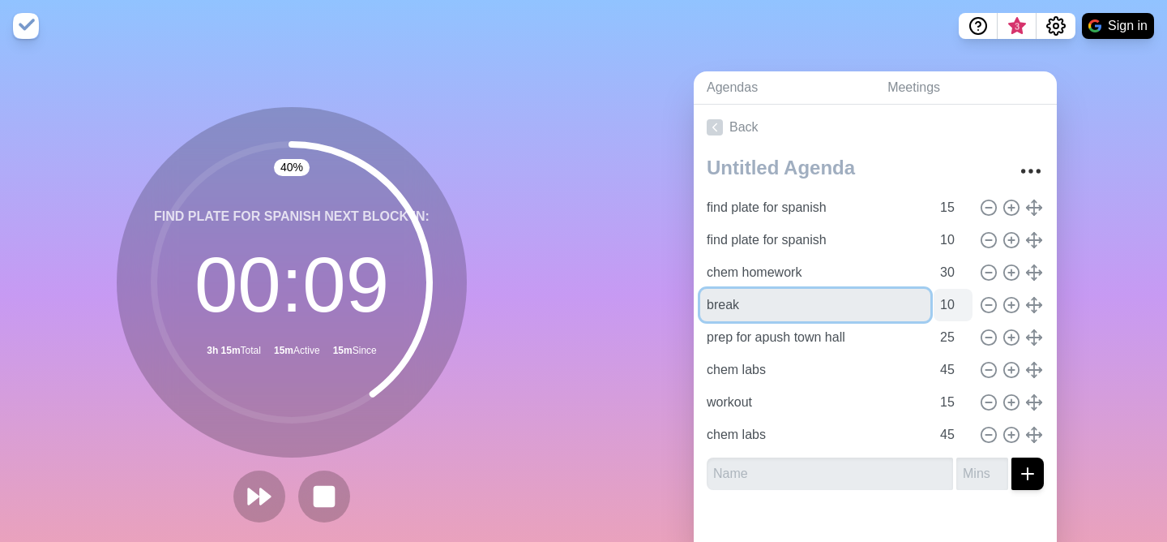
type input "break"
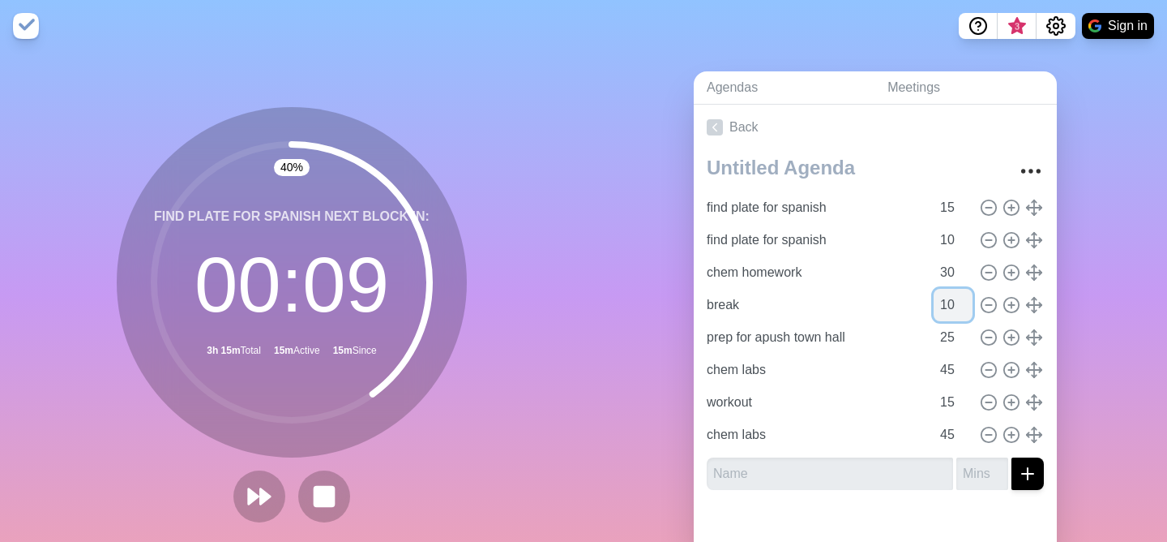
click at [949, 303] on input "10" at bounding box center [953, 305] width 39 height 32
type input "5"
click at [852, 525] on div at bounding box center [875, 530] width 363 height 55
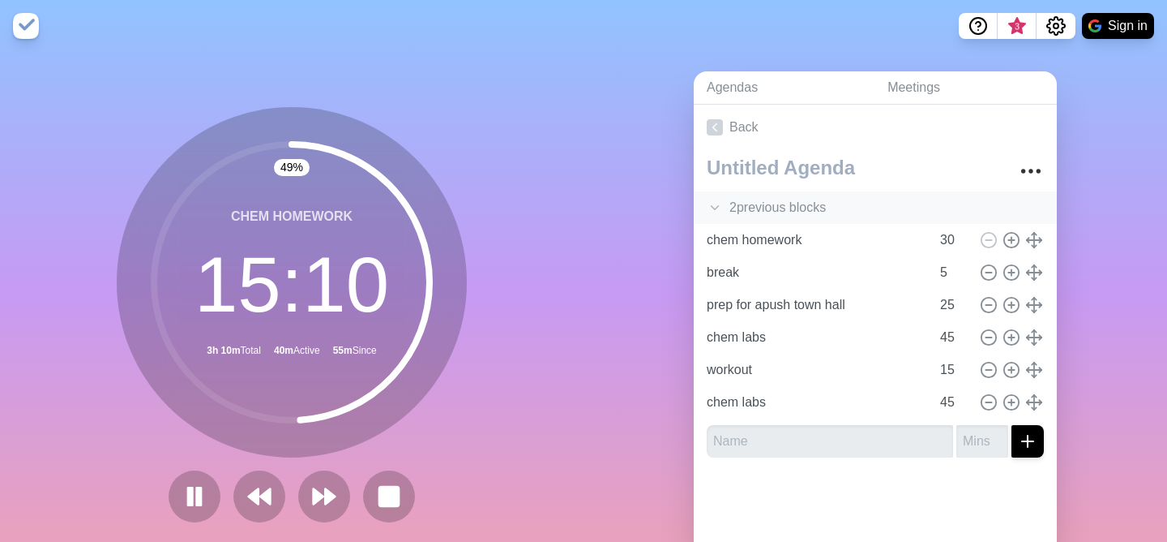
click at [754, 209] on div "2 previous block s" at bounding box center [875, 207] width 363 height 32
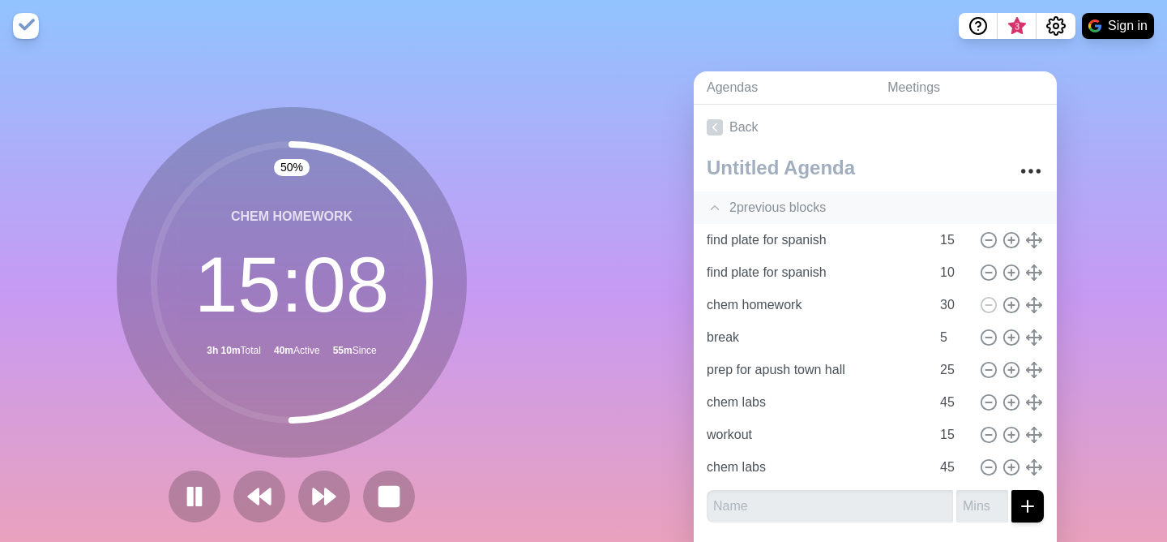
click at [736, 205] on div "2 previous block s" at bounding box center [875, 207] width 363 height 32
